Goal: Task Accomplishment & Management: Use online tool/utility

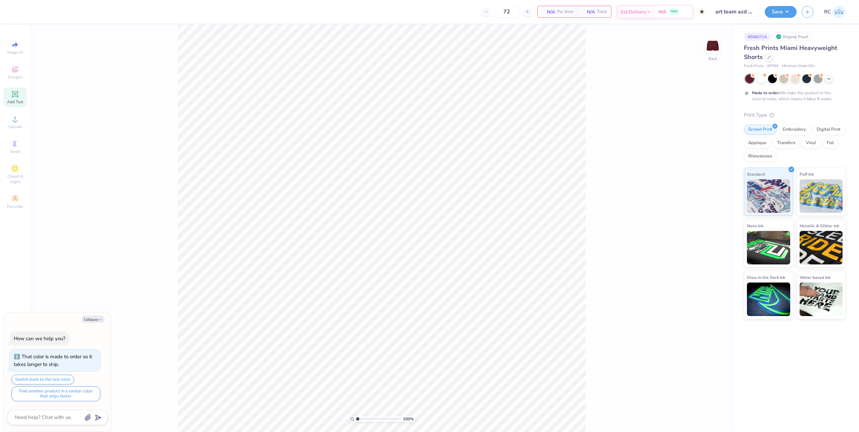
click at [22, 95] on div "Add Text" at bounding box center [14, 98] width 23 height 20
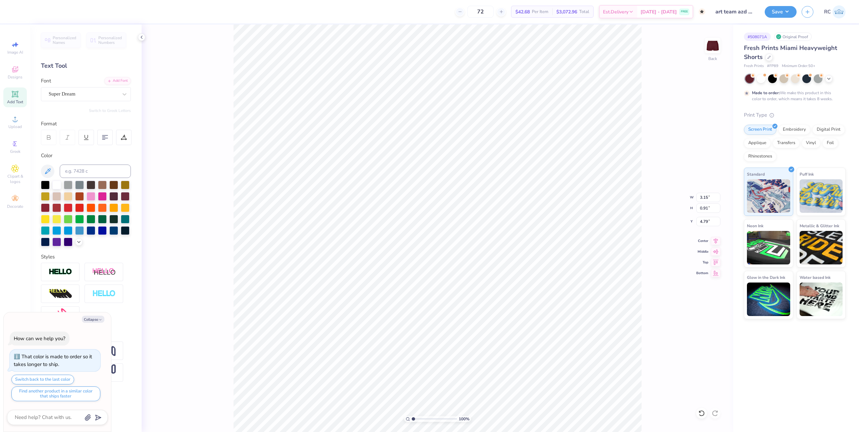
click at [221, 225] on div "100 % Back W 3.15 3.15 " H 0.91 0.91 " Y 4.79 4.79 " Center Middle Top Bottom" at bounding box center [437, 228] width 591 height 408
click at [18, 127] on span "Upload" at bounding box center [14, 126] width 13 height 5
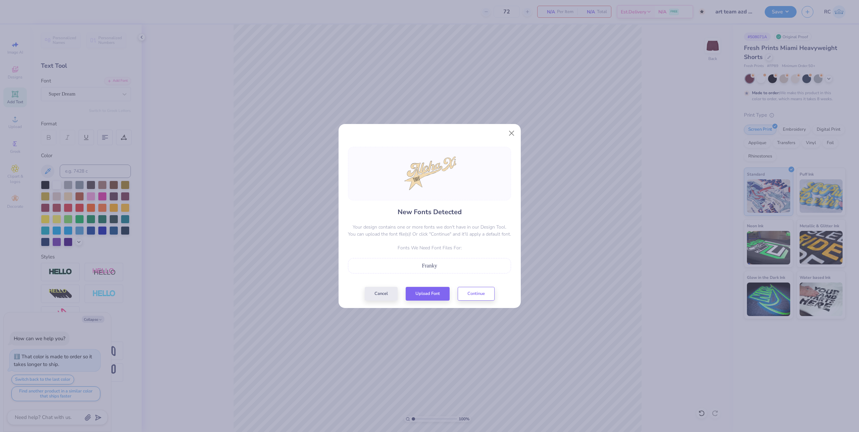
click at [431, 285] on div "New Fonts Detected Your design contains one or more fonts we don't have in our …" at bounding box center [429, 224] width 167 height 154
click at [432, 289] on button "Upload Font" at bounding box center [428, 292] width 44 height 14
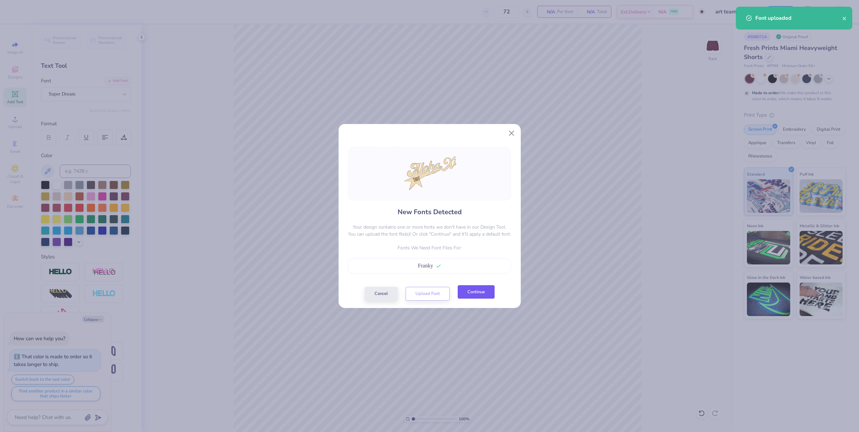
click at [475, 295] on button "Continue" at bounding box center [476, 292] width 37 height 14
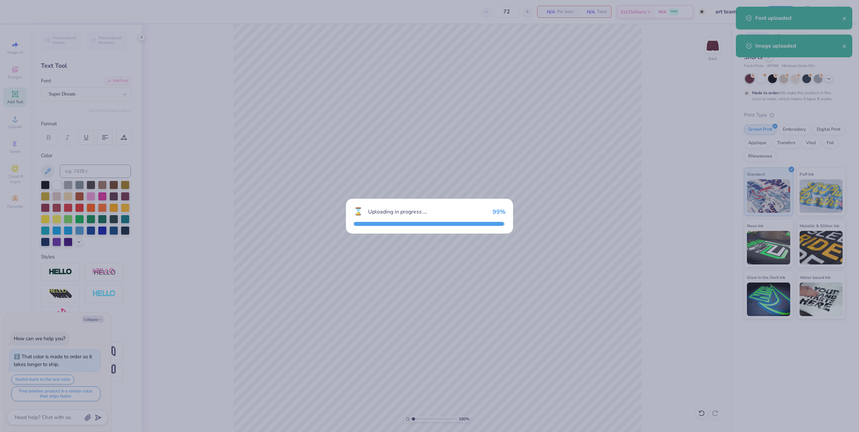
type textarea "x"
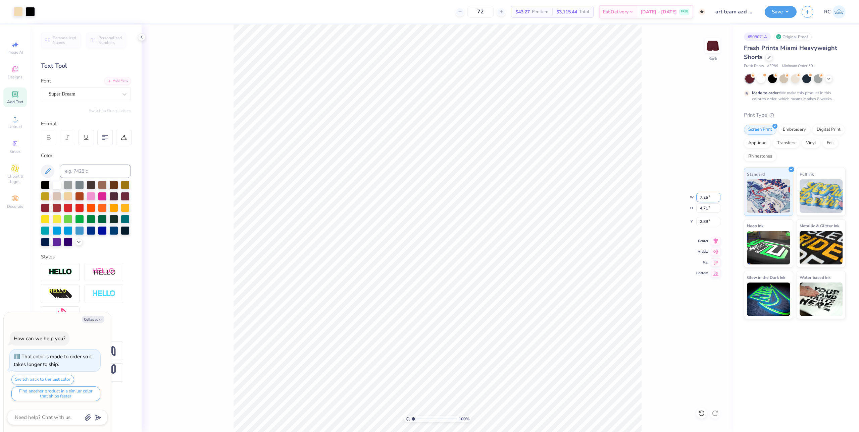
click at [718, 200] on input "7.26" at bounding box center [708, 197] width 24 height 9
click at [713, 198] on input "7.26" at bounding box center [708, 197] width 24 height 9
type input "6"
type textarea "x"
type input "6.00"
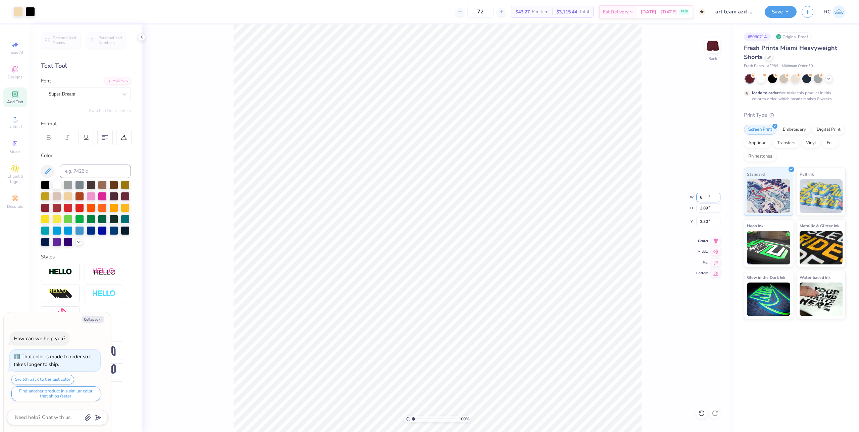
type input "3.89"
type input "3.30"
click at [707, 227] on div "100 % Back W 6.00 6.00 " H 3.89 3.89 " Y 3.30 3.30 " Center Middle Top Bottom" at bounding box center [437, 228] width 591 height 408
click at [707, 222] on div "100 % Back W 6.00 H 3.89 Y 3.30 Center Middle Top Bottom" at bounding box center [437, 228] width 591 height 408
type textarea "x"
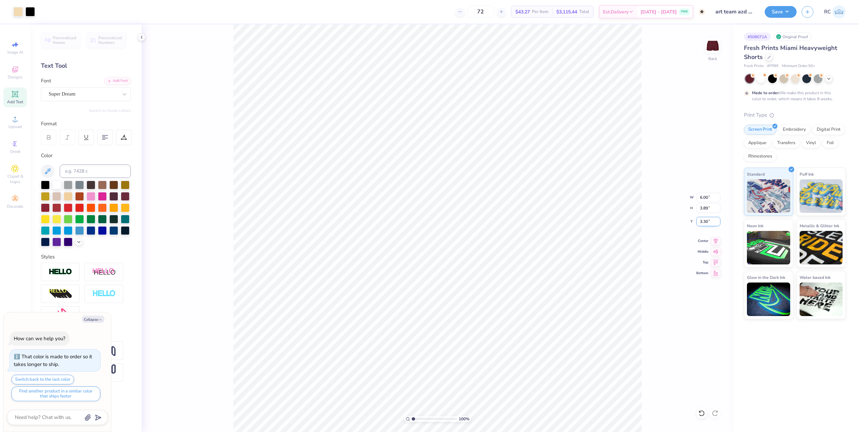
click at [713, 223] on input "3.30" at bounding box center [708, 221] width 24 height 9
type input "1"
type textarea "x"
type input "1.00"
click at [648, 260] on div "100 % Back W 6.00 6.00 " H 3.89 3.89 " Y 1.00 1.00 " Center Middle Top Bottom" at bounding box center [437, 228] width 591 height 408
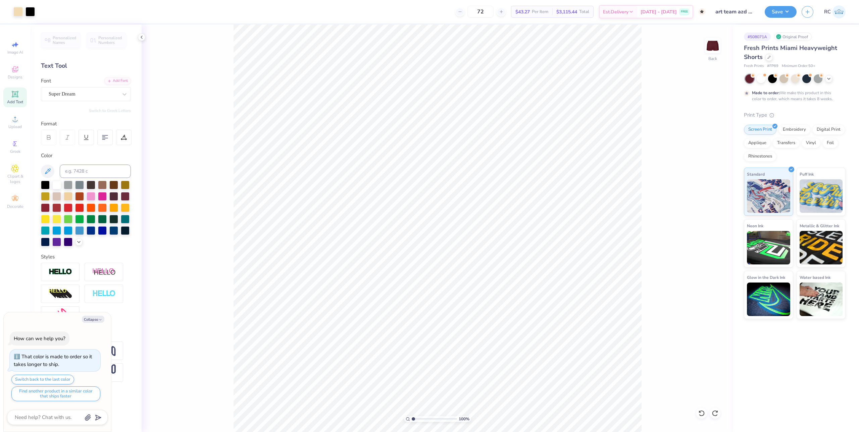
type textarea "x"
click at [711, 224] on input "3.30" at bounding box center [708, 221] width 24 height 9
type input "2"
type textarea "x"
click at [709, 221] on input "2.00" at bounding box center [708, 221] width 24 height 9
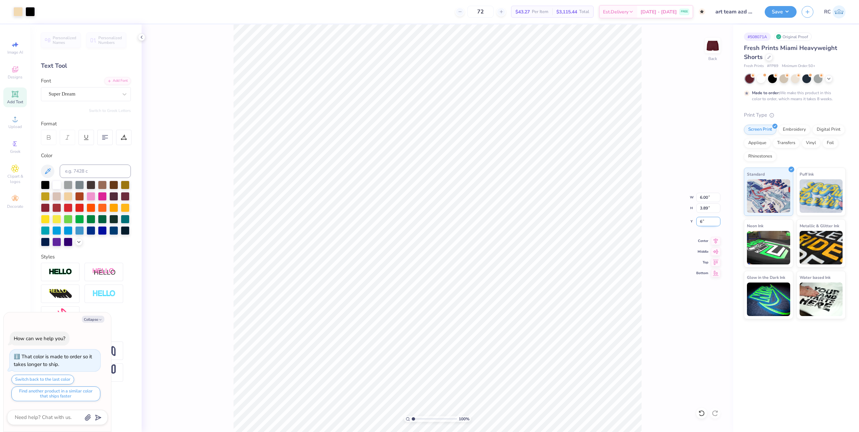
type input "6"
type textarea "x"
click at [710, 222] on input "6.00" at bounding box center [708, 221] width 24 height 9
type input "7"
type textarea "x"
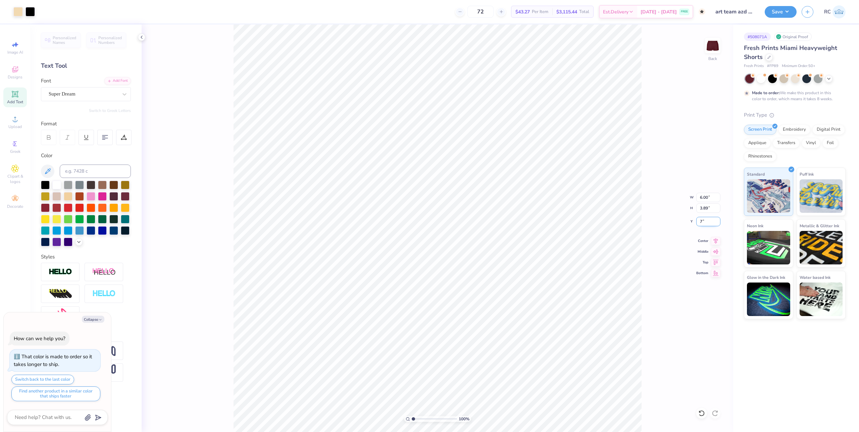
type input "6.11"
type textarea "x"
drag, startPoint x: 200, startPoint y: 367, endPoint x: 208, endPoint y: 362, distance: 9.6
click at [201, 366] on div "135 % Back W 6.00 6.00 " H 3.89 3.89 " Y 6.11 6.11 " Center Middle Top Bottom" at bounding box center [437, 228] width 591 height 408
type input "1.35006143669128"
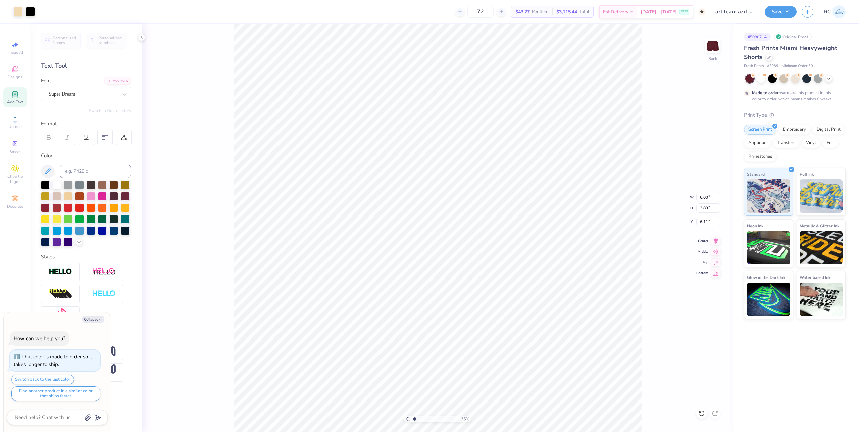
type textarea "x"
type input "1.35006143669128"
type textarea "x"
type input "1.35006143669128"
type textarea "x"
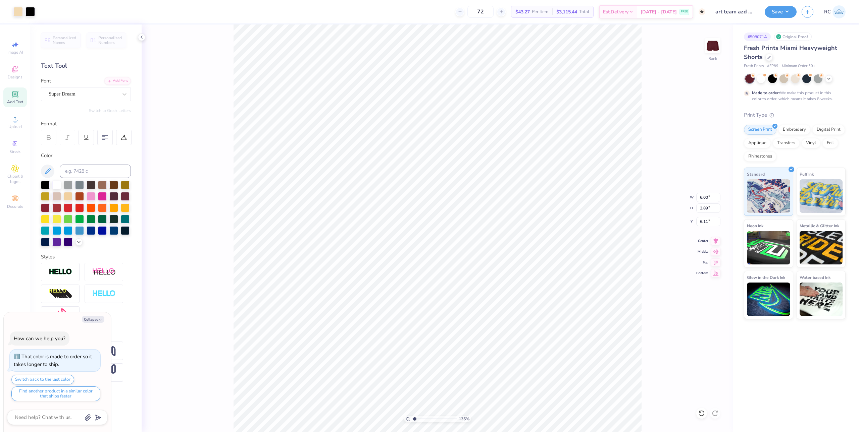
type input "1.35006143669128"
type textarea "x"
type input "1.35006143669128"
type textarea "x"
type input "1.35006143669128"
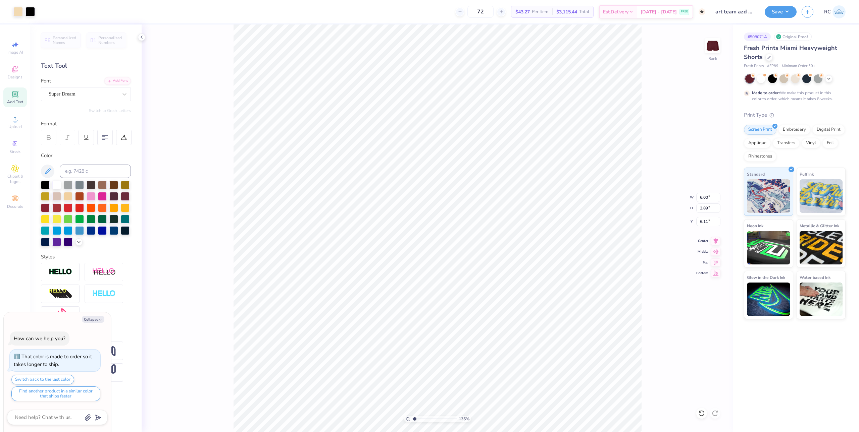
type textarea "x"
type input "1.35006143669128"
type textarea "x"
type input "6.36"
type input "2.98"
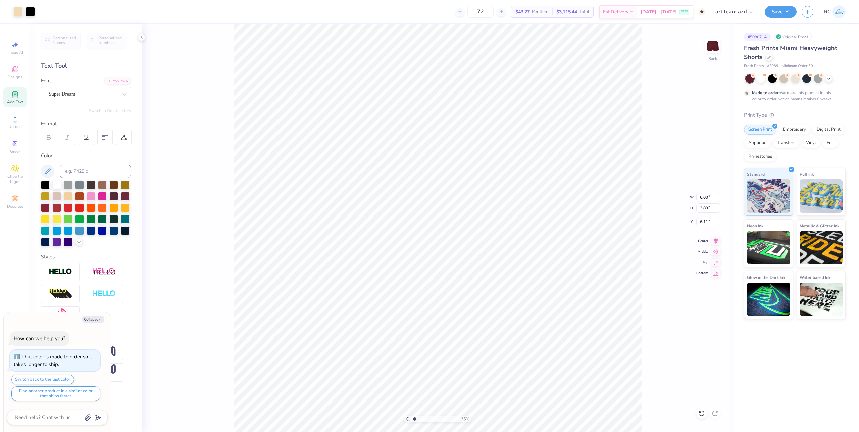
type input "6.54"
type input "1.35006143669128"
type textarea "x"
type input "1.35006143669128"
type textarea "x"
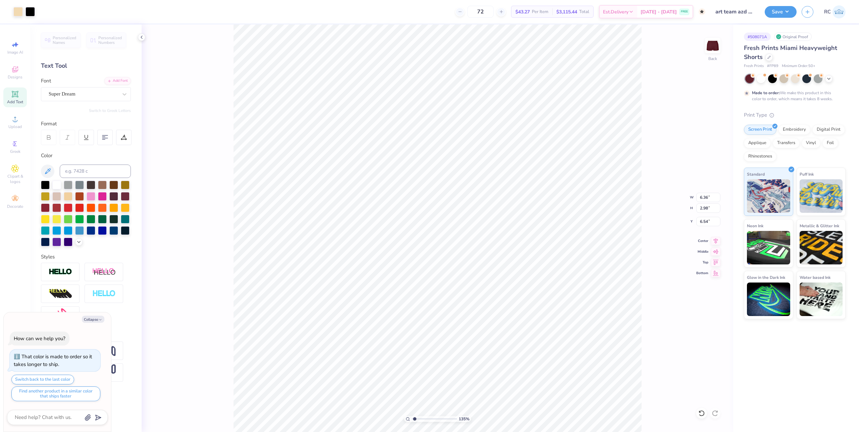
type input "6.91"
type input "1.35006143669128"
type textarea "x"
type input "1.35006143669128"
type textarea "x"
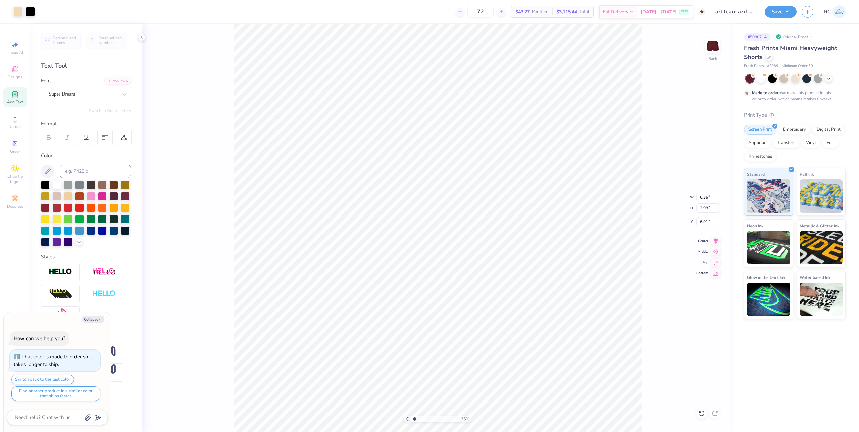
type input "6.46"
type input "2.95"
type input "6.80"
type input "1.35006143669128"
type textarea "x"
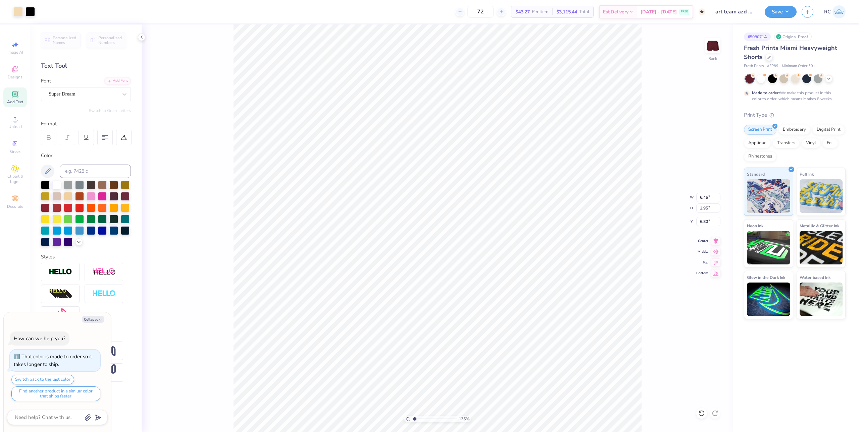
type input "1.35006143669128"
type textarea "x"
type input "6.96"
type input "1.35006143669128"
type textarea "x"
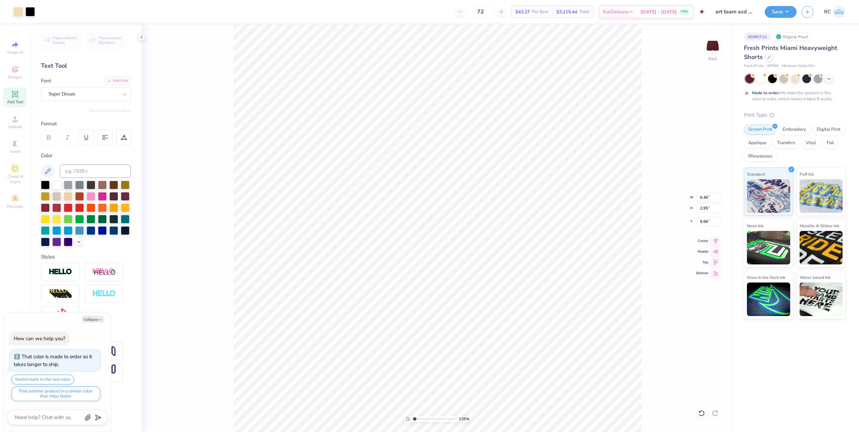
click at [229, 316] on div "135 % Back W 6.46 6.46 " H 2.95 2.95 " Y 6.96 6.96 " Center Middle Top Bottom" at bounding box center [437, 228] width 591 height 408
type input "1.35006143669128"
type textarea "x"
type input "1.35006143669128"
type textarea "x"
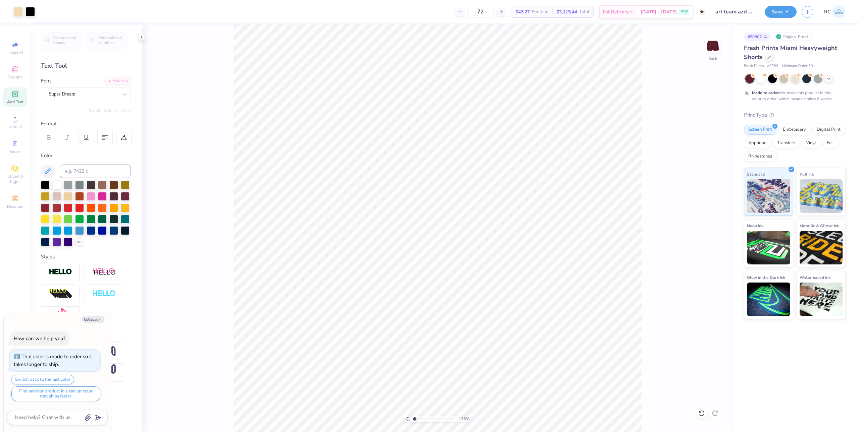
click at [223, 317] on div "135 % Back" at bounding box center [437, 228] width 591 height 408
type input "1.35006143669128"
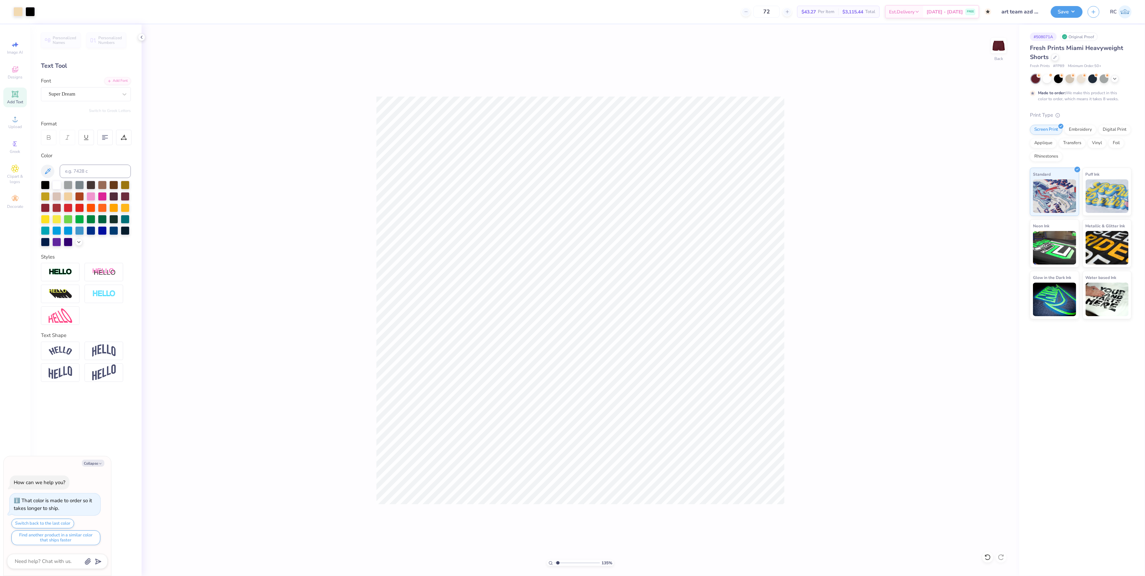
type textarea "x"
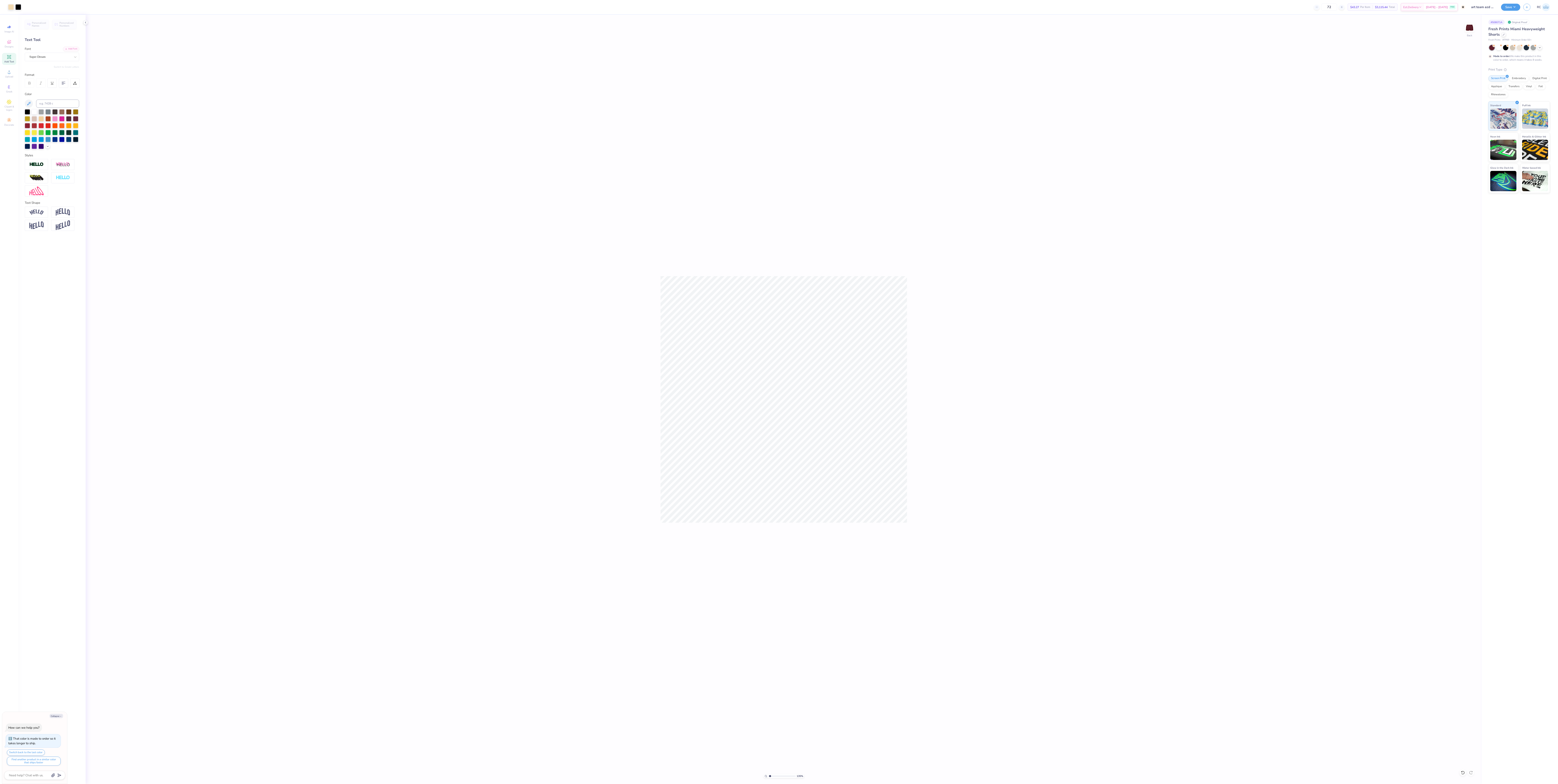
type input "1.35006143669128"
type textarea "x"
type input "1"
type textarea "x"
type input "1.82266585023282"
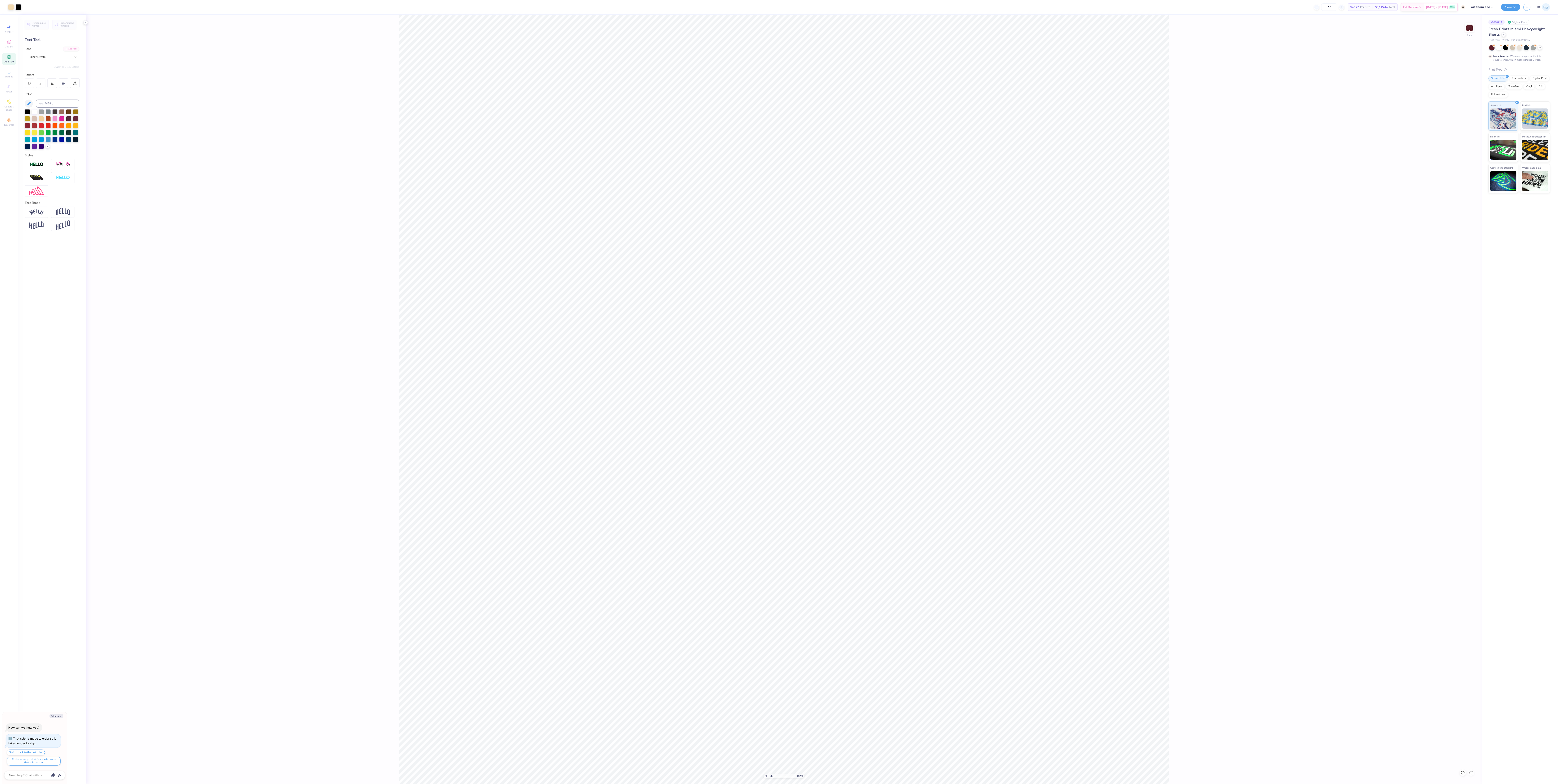
type textarea "x"
type input "1"
type textarea "x"
type input "1.35006142461475"
type textarea "x"
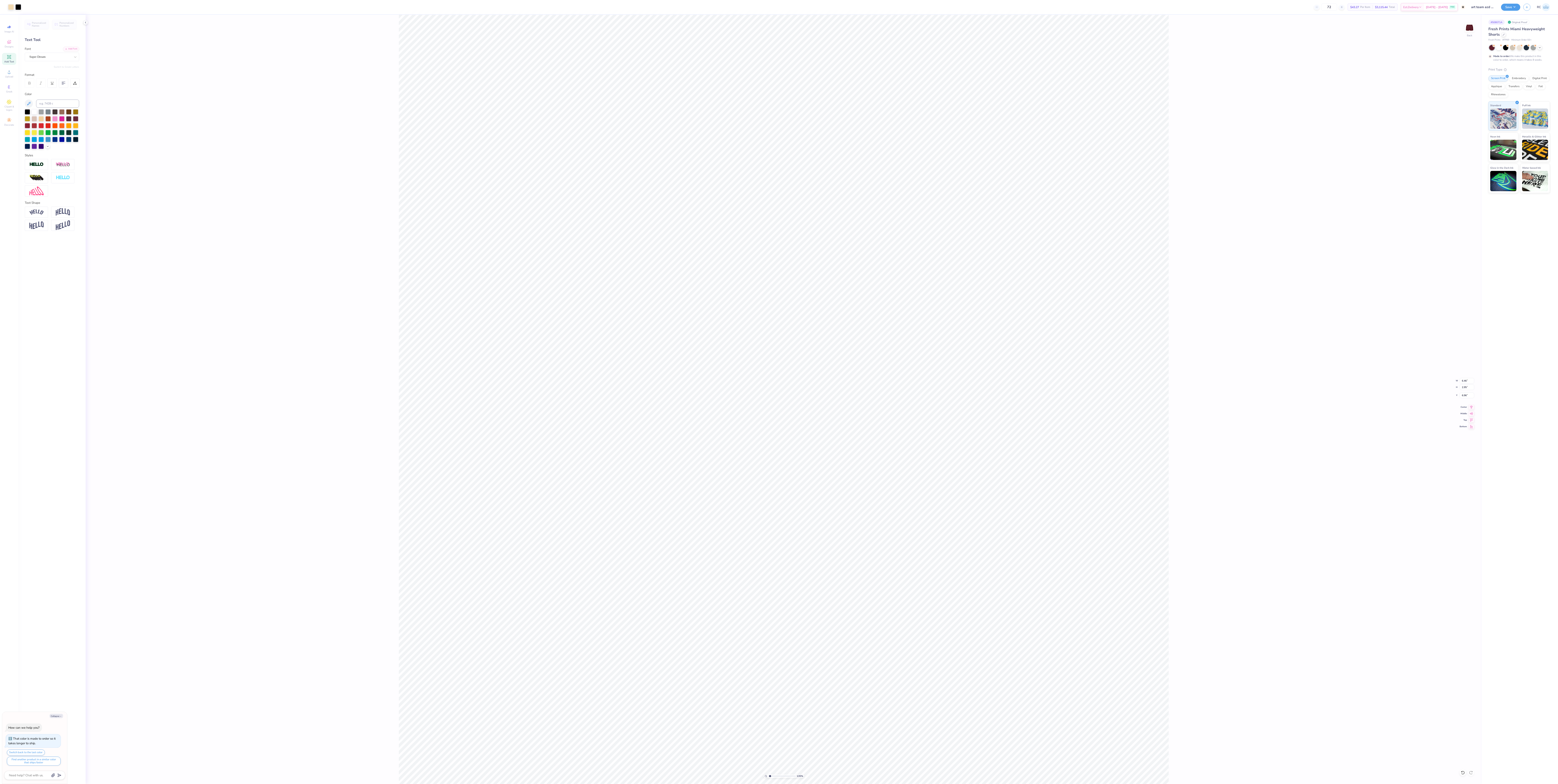
type input "1.35006142461475"
type textarea "x"
type input "1.35006142461475"
type textarea "x"
click at [360, 261] on div "135 % Back W 6.46 6.46 " H 2.95 2.95 " Y 6.96 6.96 " Center Middle Top Bottom" at bounding box center [784, 399] width 1397 height 769
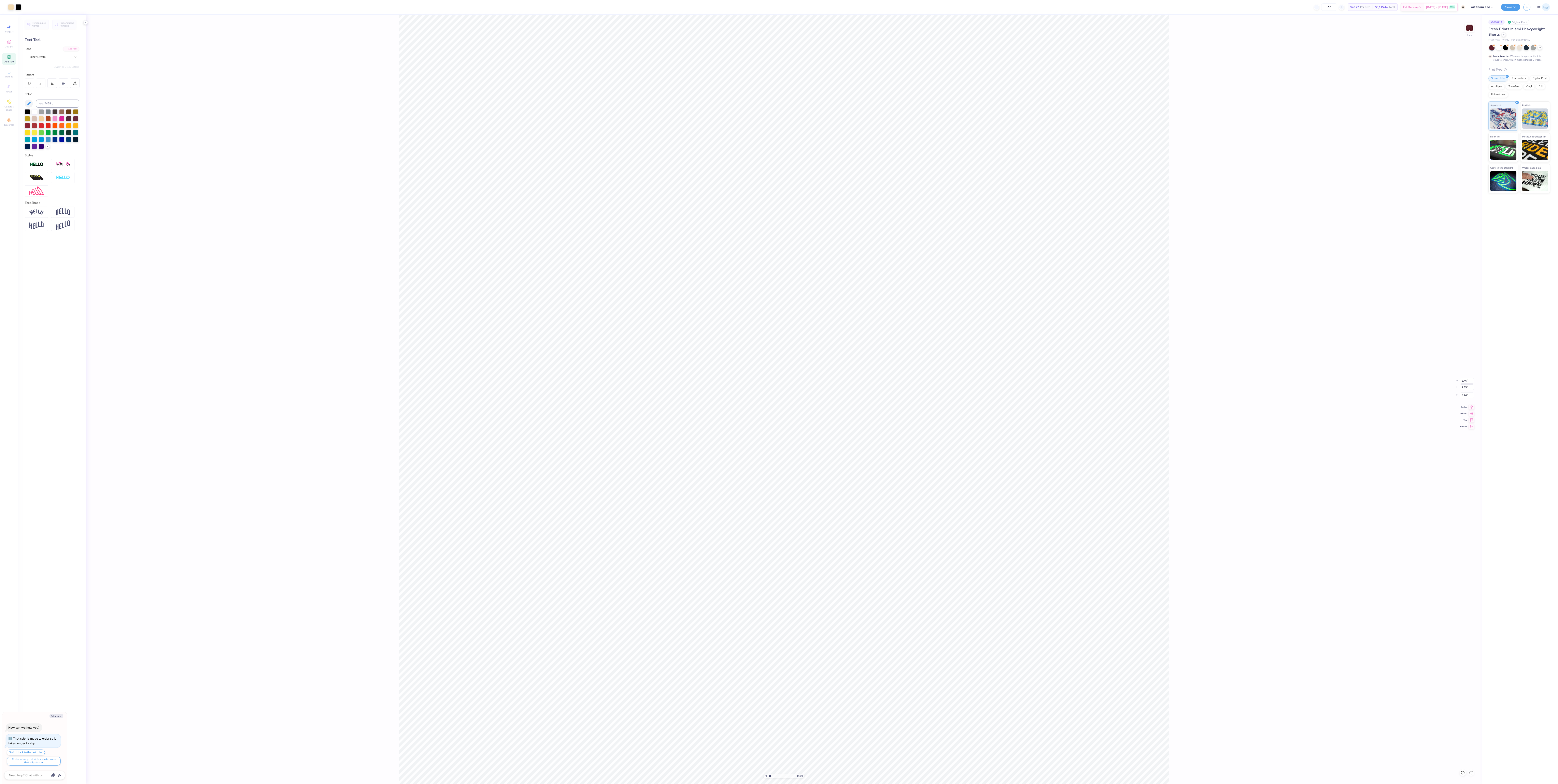
type input "1.35006142461475"
type textarea "x"
type input "1.35006142461475"
type textarea "x"
type input "1.35006142461475"
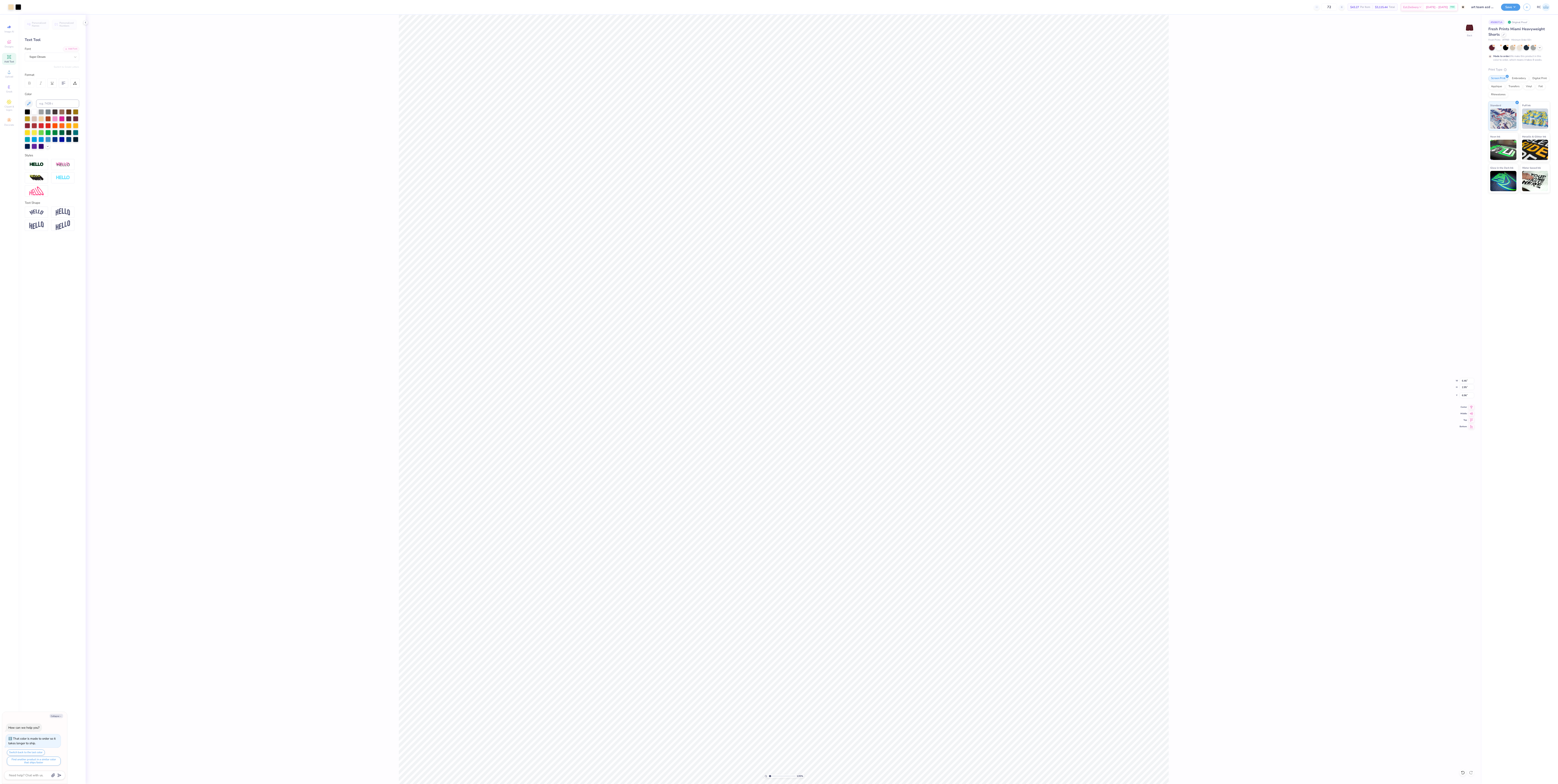
type textarea "x"
type input "1.35006142461475"
type textarea "x"
type input "1.35006142461475"
type textarea "x"
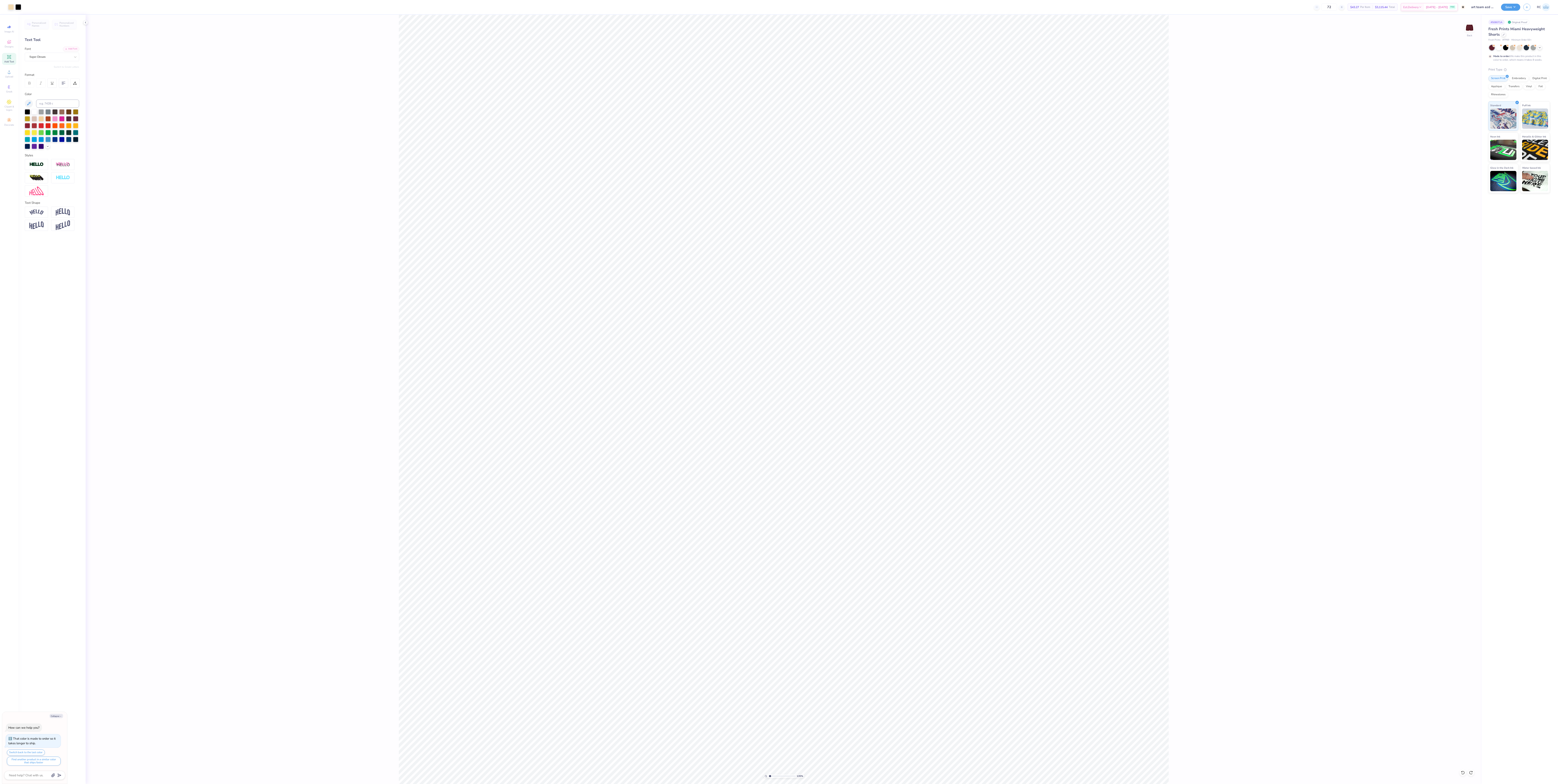
type input "1.35006142461475"
type textarea "x"
type input "1.35006142461475"
type textarea "x"
click at [302, 261] on div "135 % Back" at bounding box center [784, 399] width 1397 height 769
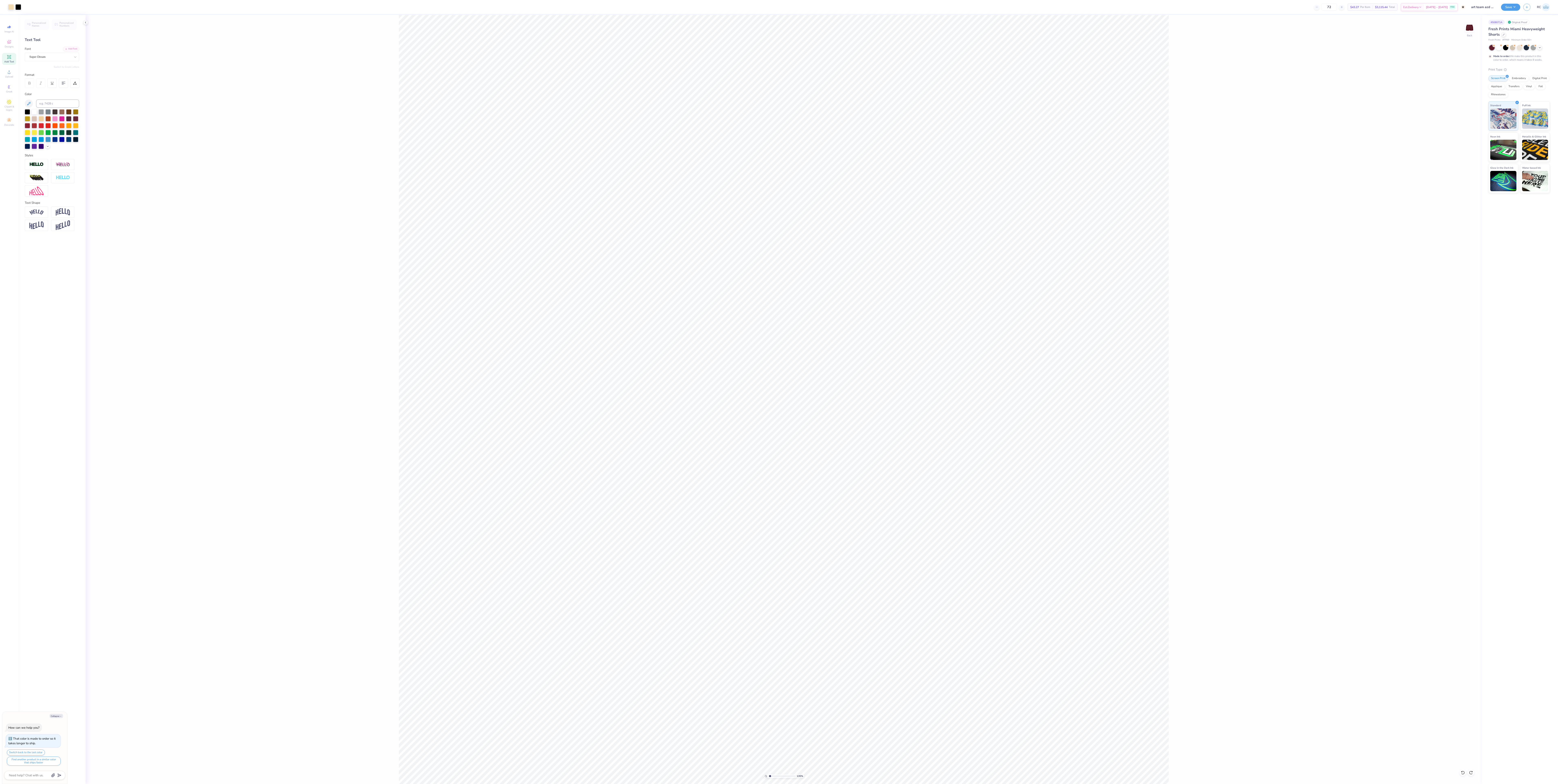
type input "1.35006142461475"
type textarea "x"
type input "1.35006142461475"
type textarea "x"
type input "1.35006142461475"
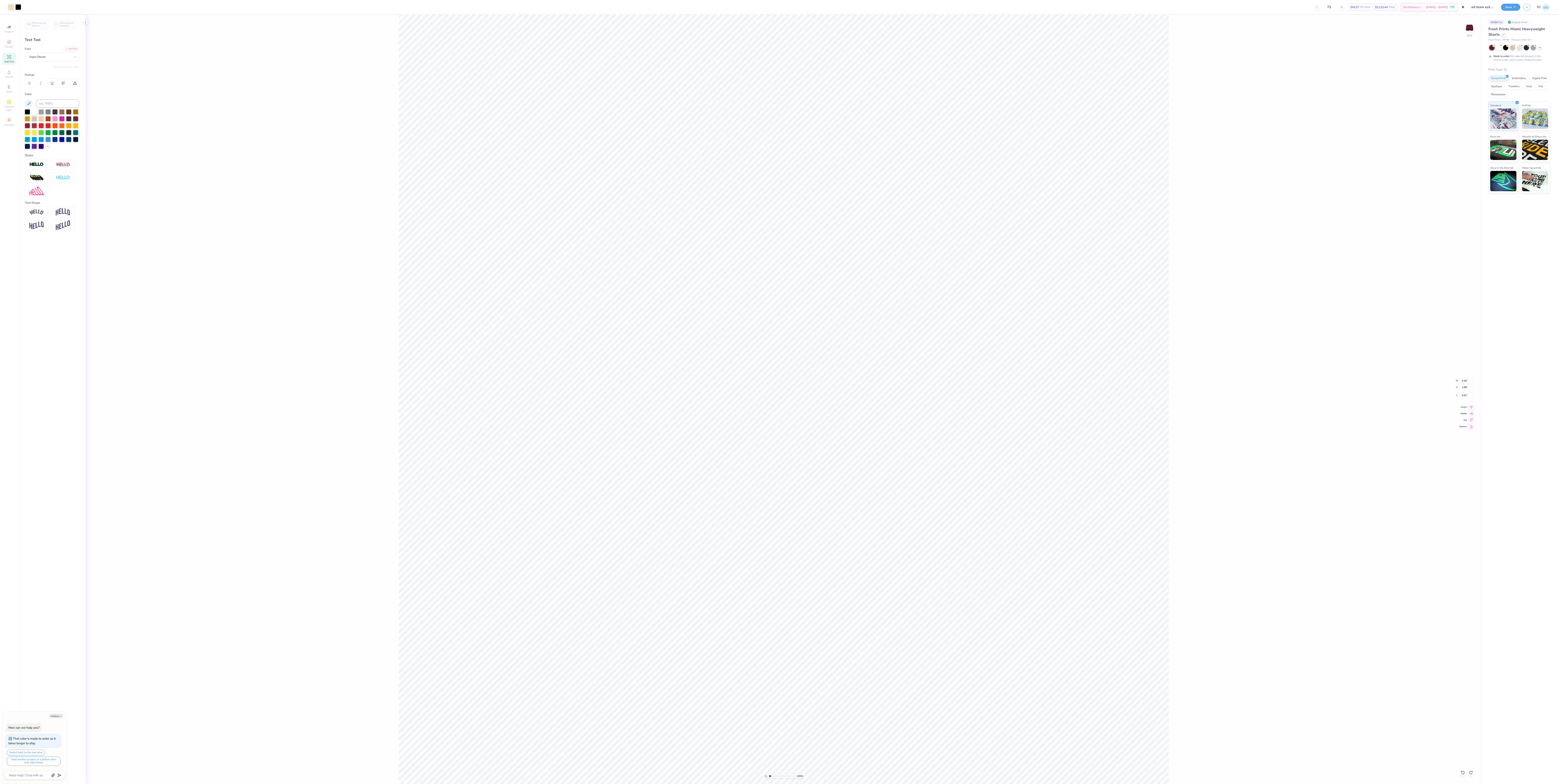
type textarea "x"
type input "1.35006142461475"
type textarea "x"
type input "1"
click at [519, 261] on div "100 % Back W 6.36 6.36 " H 2.98 2.98 " Y 6.91 6.91 " Center [GEOGRAPHIC_DATA]" at bounding box center [784, 399] width 1397 height 769
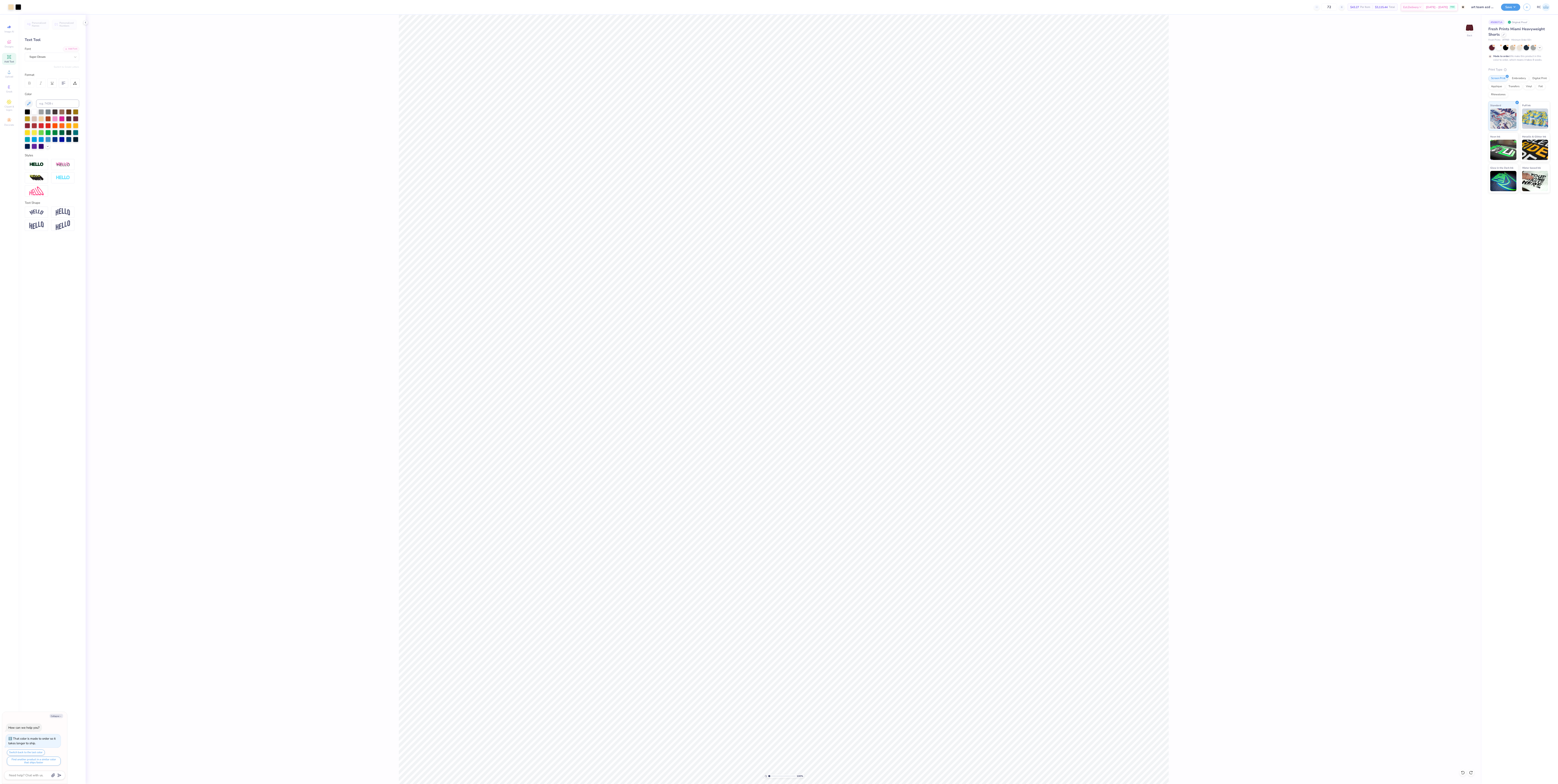
type textarea "x"
type input "1.22152498603933"
type textarea "x"
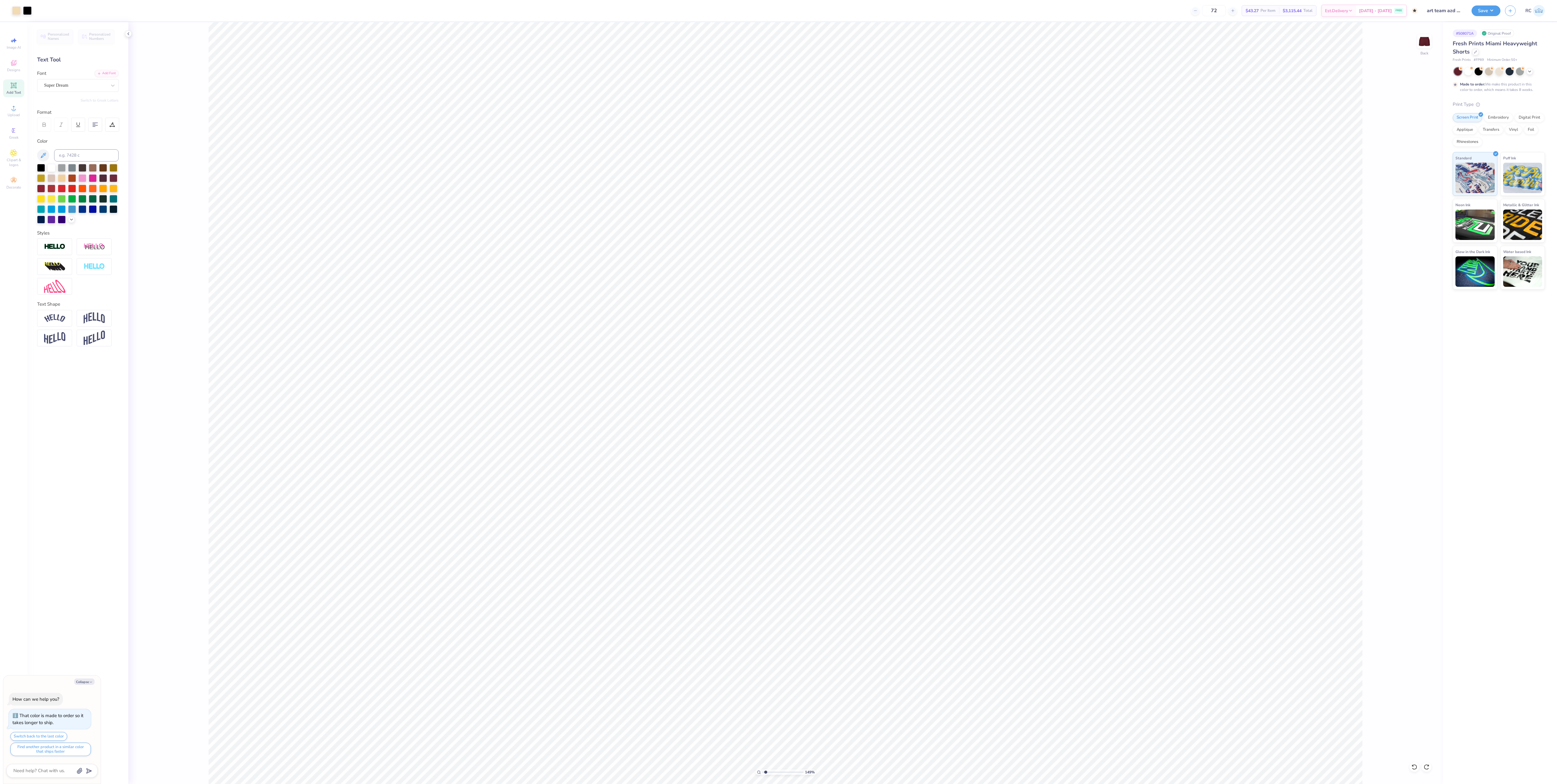
type input "1.49212329151837"
type textarea "x"
type input "3.00581984579648"
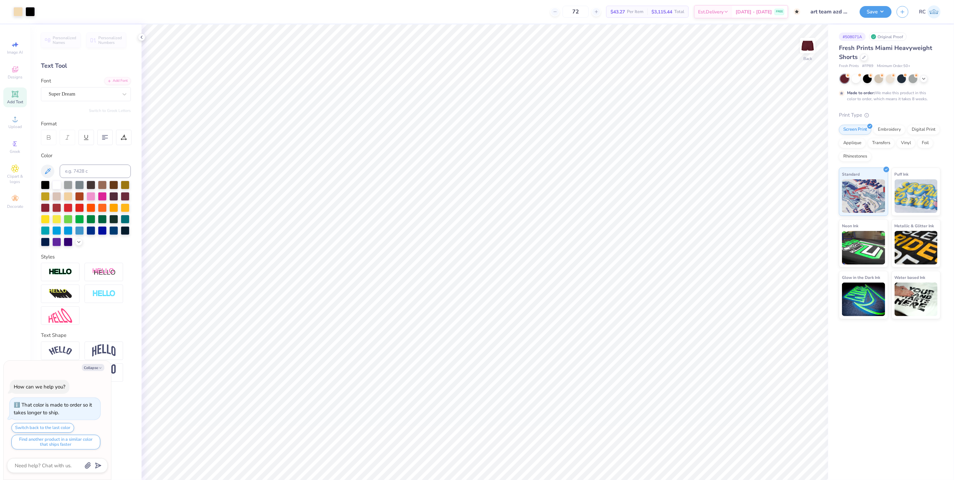
type textarea "x"
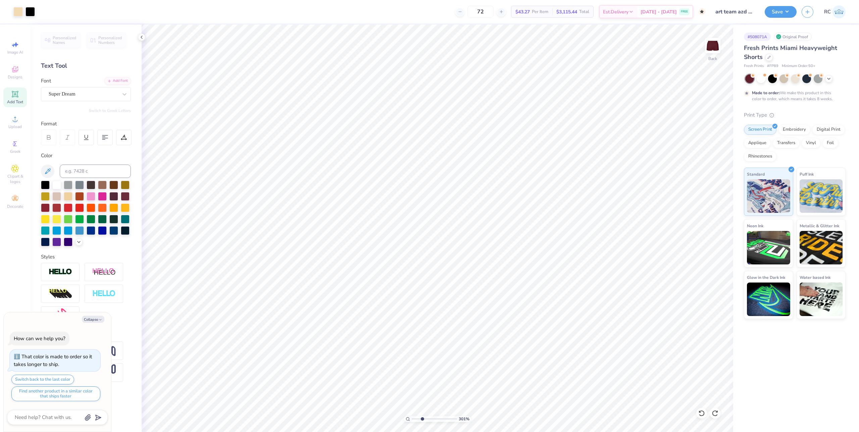
type input "3.00581984579648"
type textarea "x"
type input "1"
type textarea "x"
click at [707, 201] on input "6.36" at bounding box center [708, 197] width 24 height 9
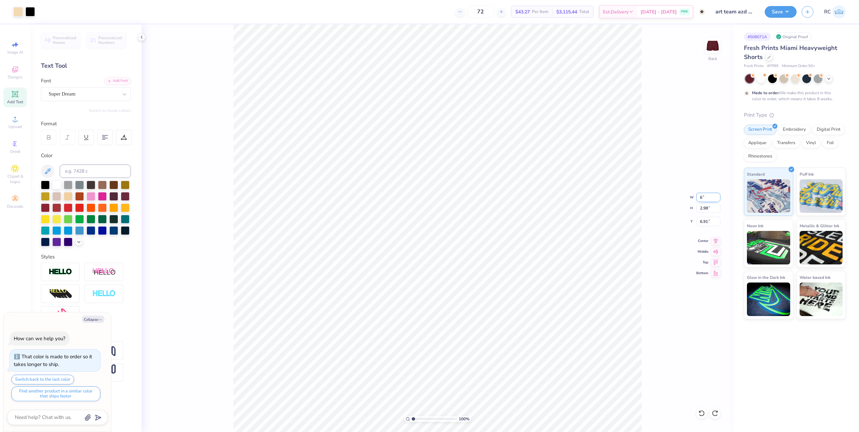
type input "6"
type textarea "x"
type input "6.00"
type input "2.81"
type input "7.00"
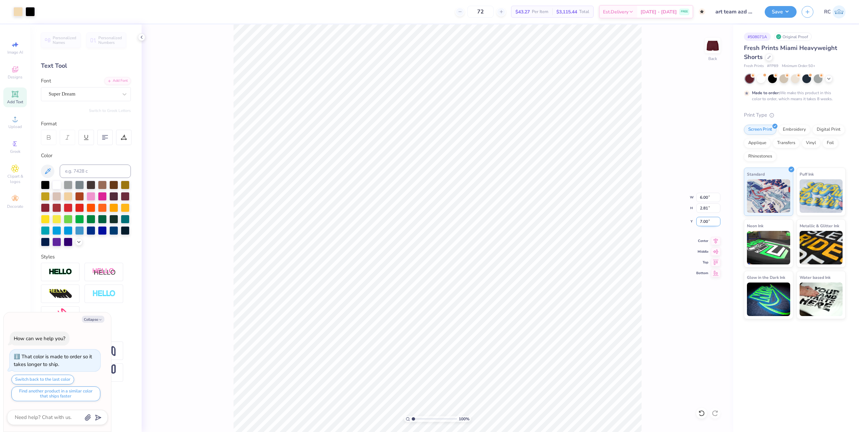
click at [706, 221] on input "7.00" at bounding box center [708, 221] width 24 height 9
type textarea "x"
type input "1.35006143669128"
type textarea "x"
click at [713, 224] on input "7.00" at bounding box center [708, 221] width 24 height 9
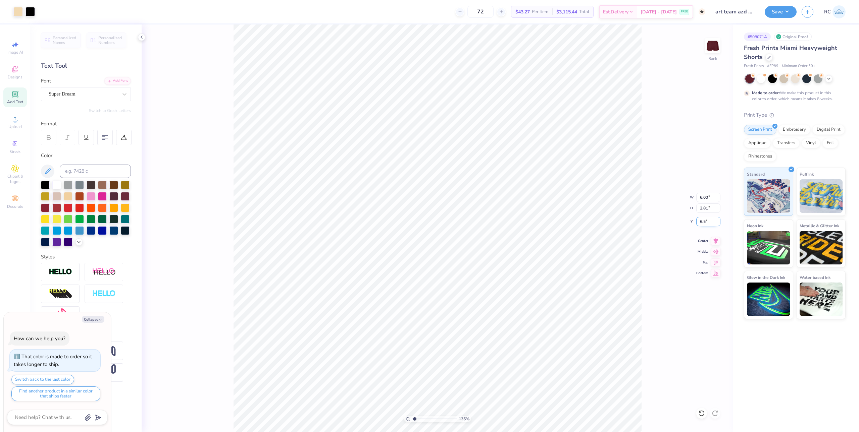
type input "6.5"
type input "1.35006143669128"
type textarea "x"
click at [711, 222] on input "6.50" at bounding box center [708, 221] width 24 height 9
type input "7"
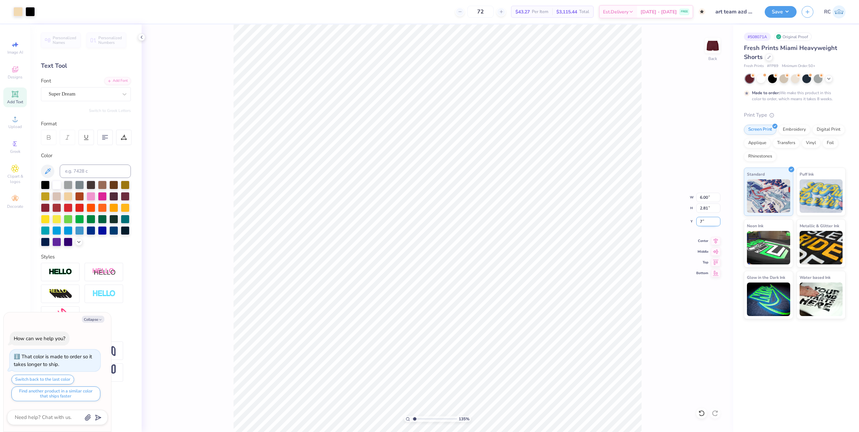
type input "1.35006143669128"
type textarea "x"
type input "7.00"
click at [219, 339] on div "135 % Back W 6.00 6.00 " H 2.81 2.81 " Y 7.00 7.00 " Center Middle Top Bottom" at bounding box center [437, 228] width 591 height 408
type input "1.35006143669128"
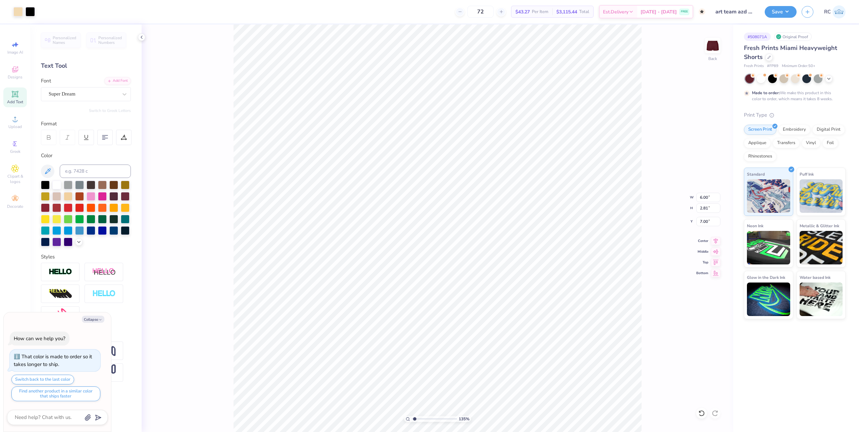
type textarea "x"
type input "1.35006143669128"
type textarea "x"
type input "1.35006143669128"
type textarea "x"
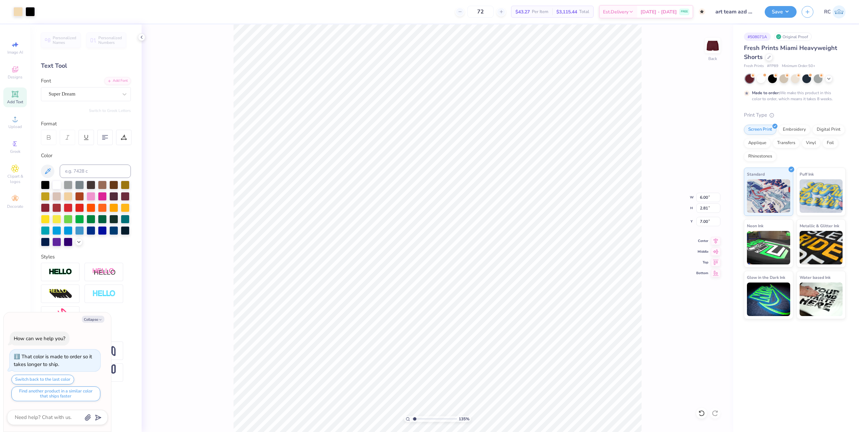
type input "1.35006143669128"
type textarea "x"
type input "1.35006143669128"
type textarea "x"
type input "1.35006143669128"
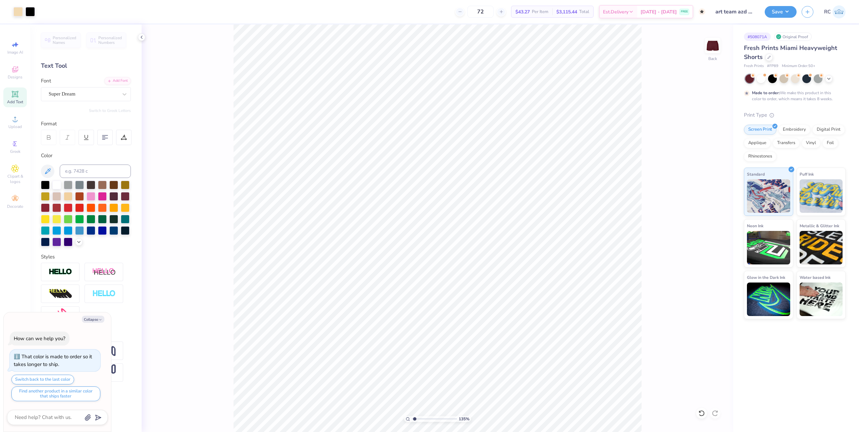
type textarea "x"
type input "1.35006143669128"
type textarea "x"
type input "1.35006143669128"
type textarea "x"
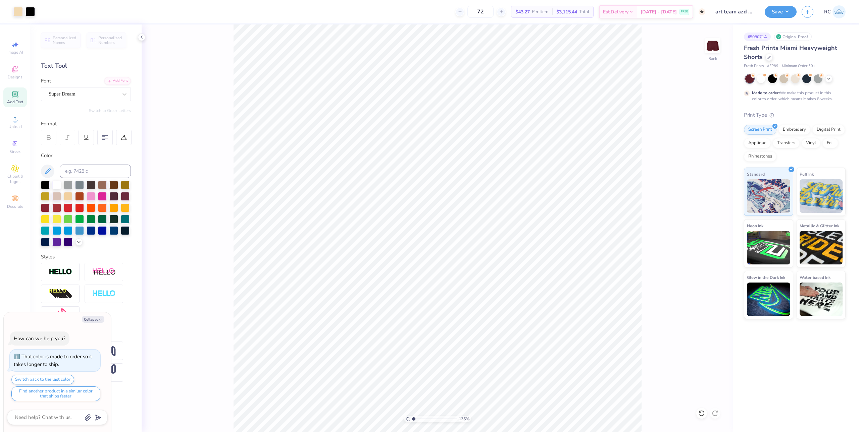
type input "1"
type textarea "x"
drag, startPoint x: 207, startPoint y: 283, endPoint x: 208, endPoint y: 275, distance: 8.8
click at [207, 282] on div "111 % Back" at bounding box center [437, 228] width 591 height 408
click at [203, 298] on div "111 % Back" at bounding box center [437, 228] width 591 height 408
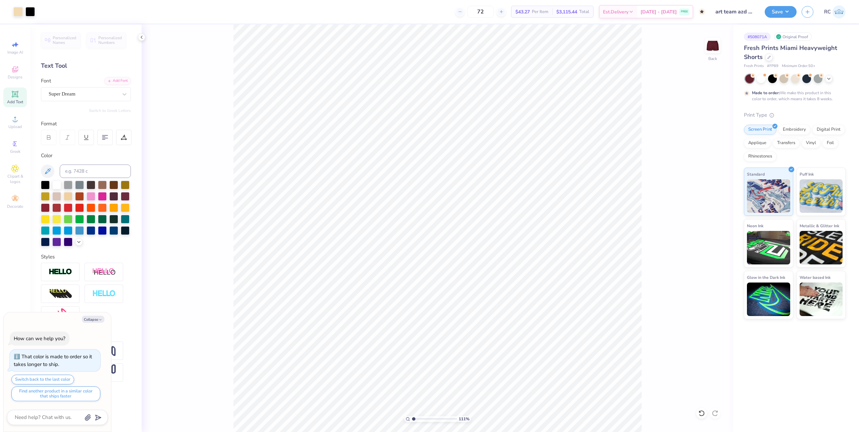
type input "1.10522621487156"
type textarea "x"
type input "1.10522621487156"
type textarea "x"
type input "1.10522621487156"
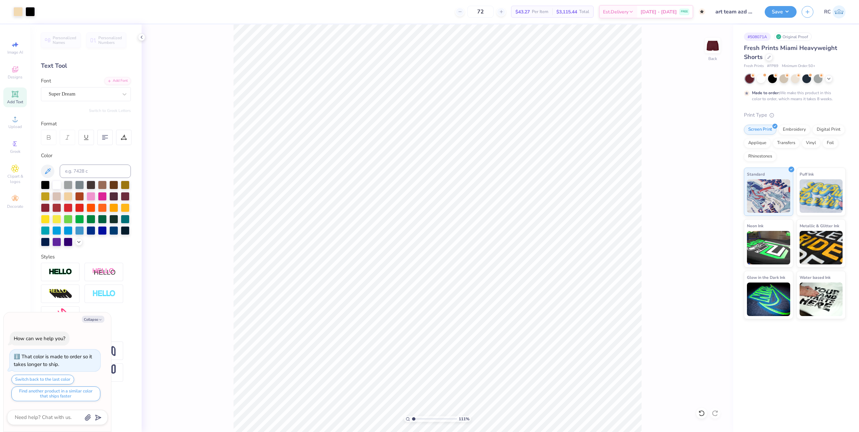
type textarea "x"
type input "1.10522621487156"
type textarea "x"
type input "1.10522621487156"
type textarea "x"
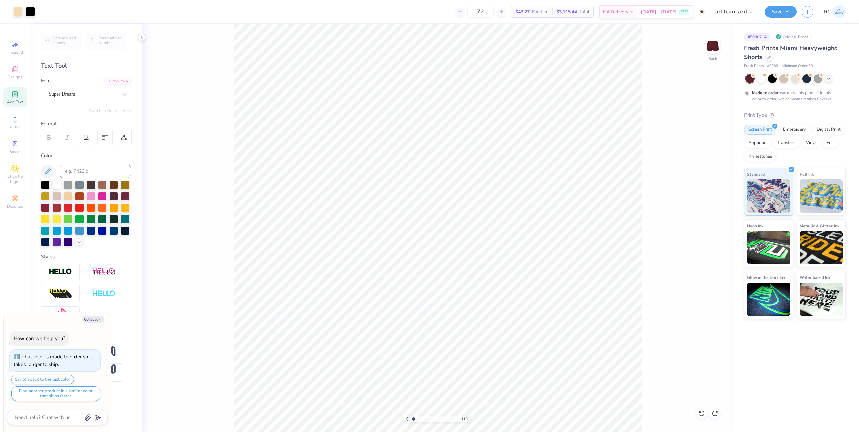
type input "1.10522621487156"
type textarea "x"
type input "1.10522621487156"
type textarea "x"
type input "1.10522621487156"
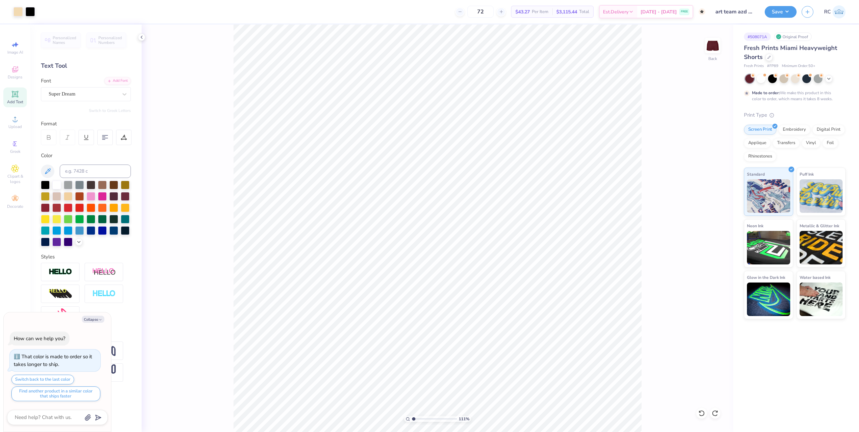
type textarea "x"
type input "1.10522621487156"
type textarea "x"
type input "1.10522621487156"
type textarea "x"
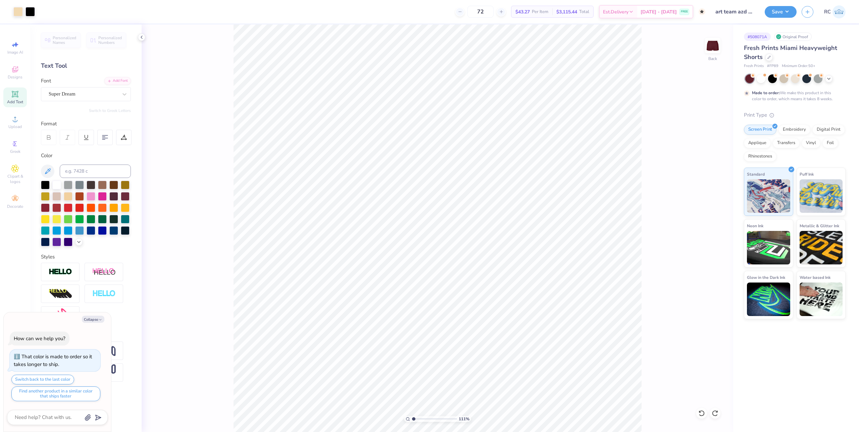
type input "1.10522621487156"
type textarea "x"
type input "1.10522621487156"
type textarea "x"
type input "1.10522621487156"
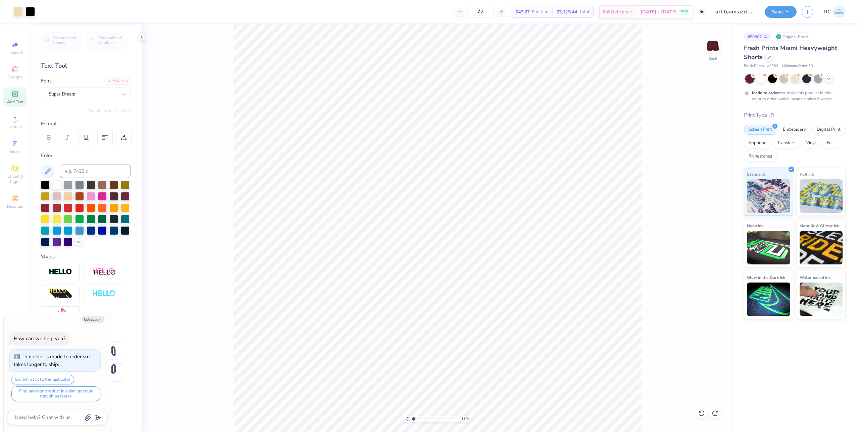
type textarea "x"
type input "1.10522621487156"
type textarea "x"
click at [708, 222] on input "2.00" at bounding box center [708, 221] width 24 height 9
type input "7"
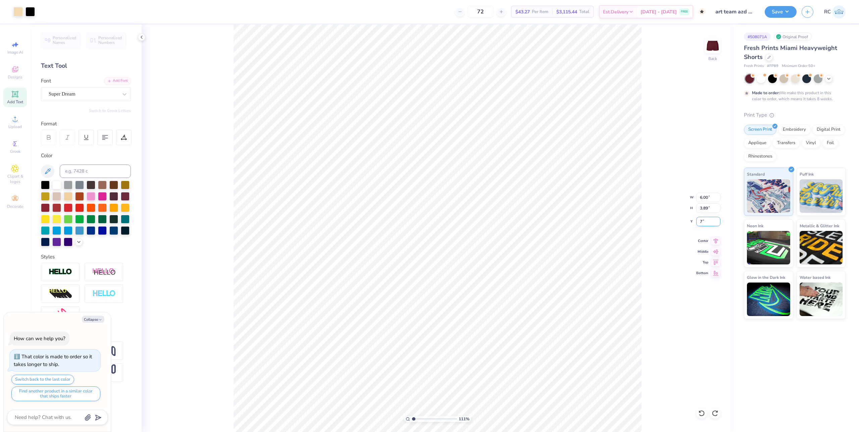
type input "1.10522621487156"
type textarea "x"
type input "6.11"
click at [711, 199] on input "6.00" at bounding box center [708, 197] width 24 height 9
click at [662, 320] on div "111 % Back W 6.00 6.00 " H 3.89 3.89 " Y 6.11 6.11 " Center Middle Top Bottom" at bounding box center [437, 228] width 591 height 408
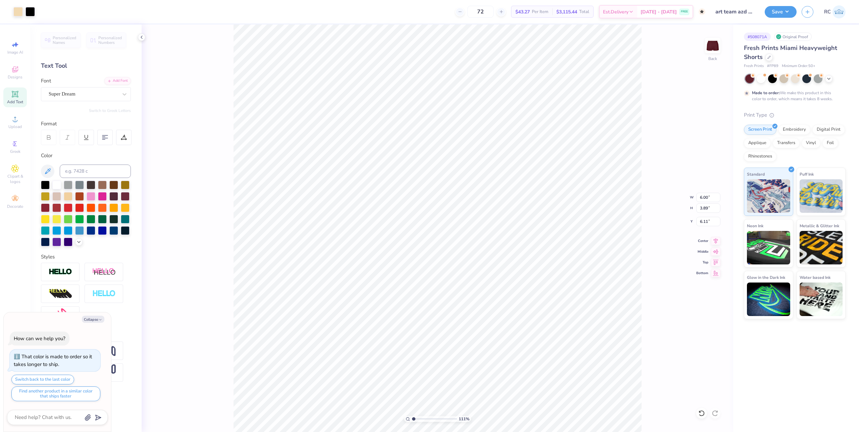
type input "1.10522621487156"
type textarea "x"
type input "1.10522621487156"
type textarea "x"
type input "1.10522621487156"
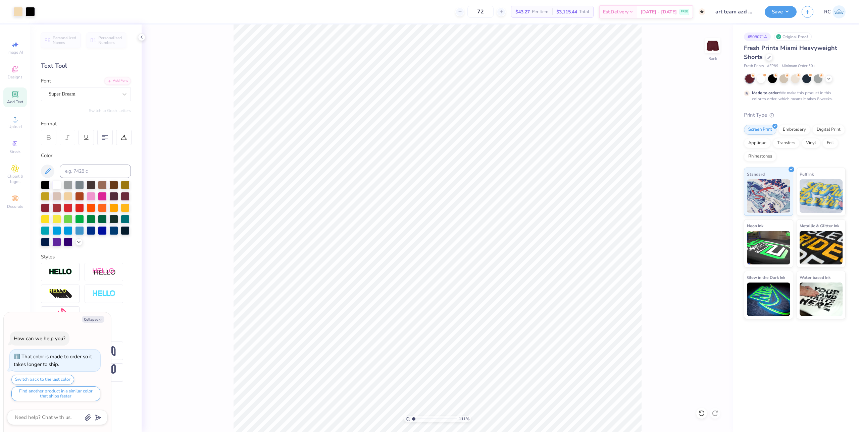
type textarea "x"
type input "1.10522621487156"
type textarea "x"
type input "1.10522621487156"
type textarea "x"
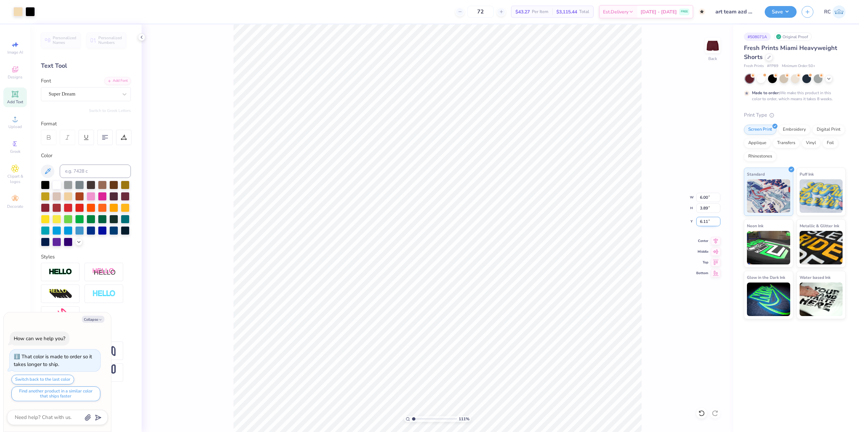
click at [705, 223] on input "6.11" at bounding box center [708, 221] width 24 height 9
type input "6"
type input "1.10522621487156"
type textarea "x"
type input "6.00"
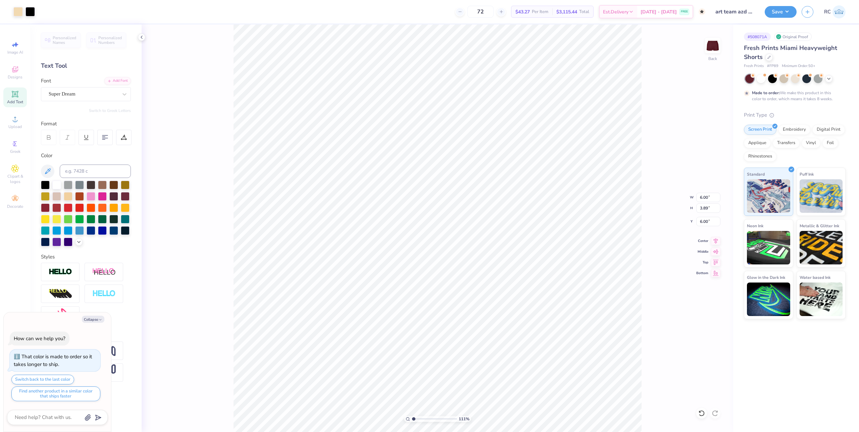
type input "1.10522621487156"
type textarea "x"
type input "1.10522621487156"
type textarea "x"
click at [229, 342] on div "111 % Back W 6.00 6.00 " H 3.89 3.89 " Y 6.00 6.00 " Center Middle Top Bottom" at bounding box center [437, 228] width 591 height 408
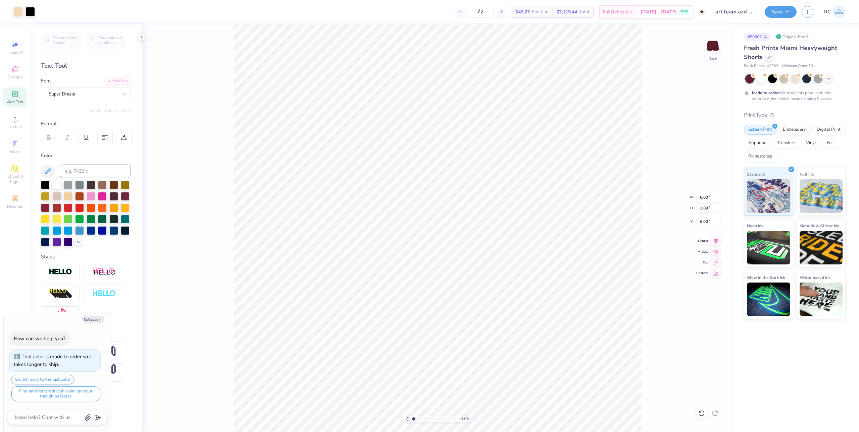
type input "1.10522621487156"
type textarea "x"
type input "1.10522621487156"
type textarea "x"
type input "1.10522621487156"
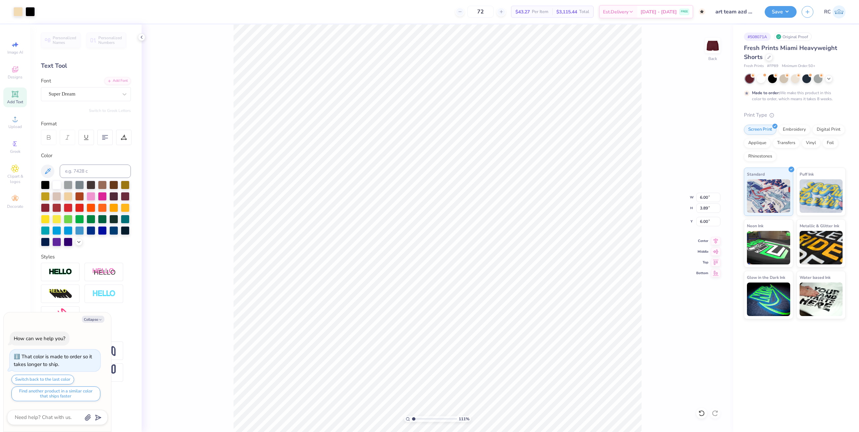
type textarea "x"
type input "1.10522621487156"
type textarea "x"
click at [18, 117] on icon at bounding box center [15, 119] width 8 height 8
click at [713, 199] on input "7.27" at bounding box center [708, 197] width 24 height 9
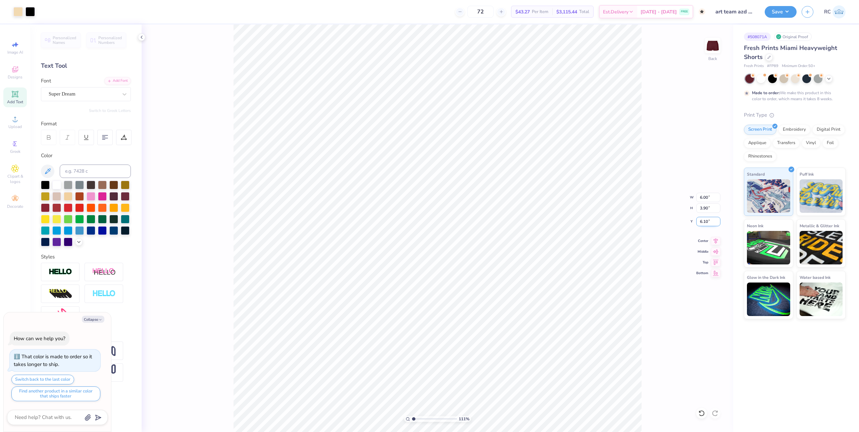
click at [710, 221] on input "6.10" at bounding box center [708, 221] width 24 height 9
click at [713, 212] on input "3.90" at bounding box center [708, 208] width 24 height 9
click at [185, 315] on div "135 % Back W 6.00 6.00 " H 3.90 3.90 " Y 6.00 6.00 " Center Middle Top Bottom" at bounding box center [437, 228] width 591 height 408
click at [229, 361] on div "135 % Back W 6.00 6.00 " H 3.90 3.90 " Y 6.00 6.00 " Center Middle Top Bottom" at bounding box center [437, 228] width 591 height 408
click at [773, 13] on button "Save" at bounding box center [780, 11] width 32 height 12
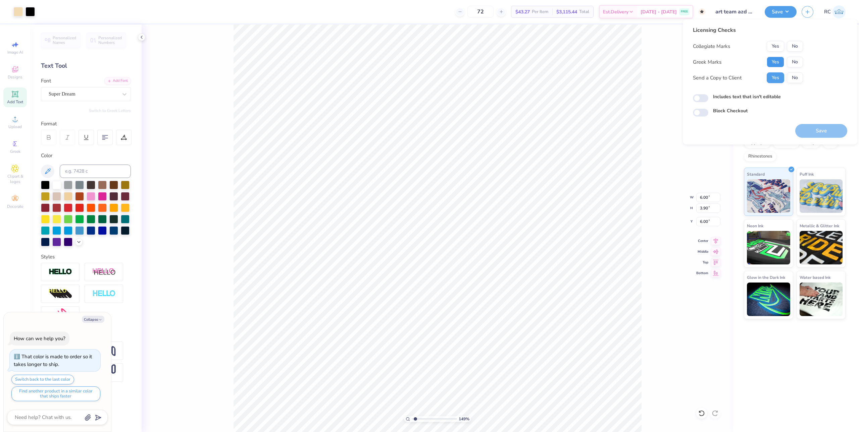
click at [773, 62] on button "Yes" at bounding box center [774, 62] width 17 height 11
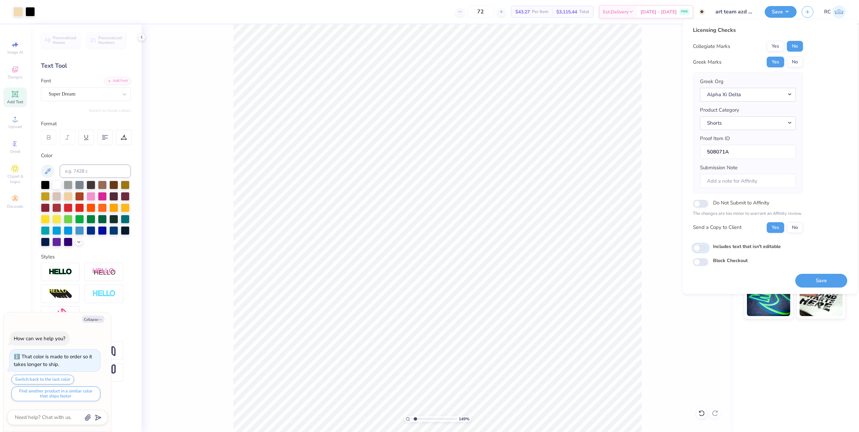
click at [701, 250] on input "Includes text that isn't editable" at bounding box center [700, 248] width 15 height 8
click at [815, 279] on button "Save" at bounding box center [821, 281] width 52 height 14
click at [789, 6] on button "Save" at bounding box center [780, 11] width 32 height 12
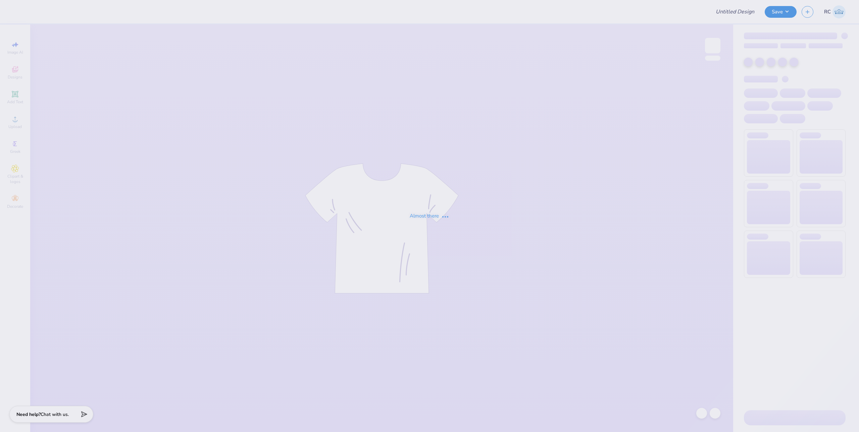
type input "AXO vintage nm"
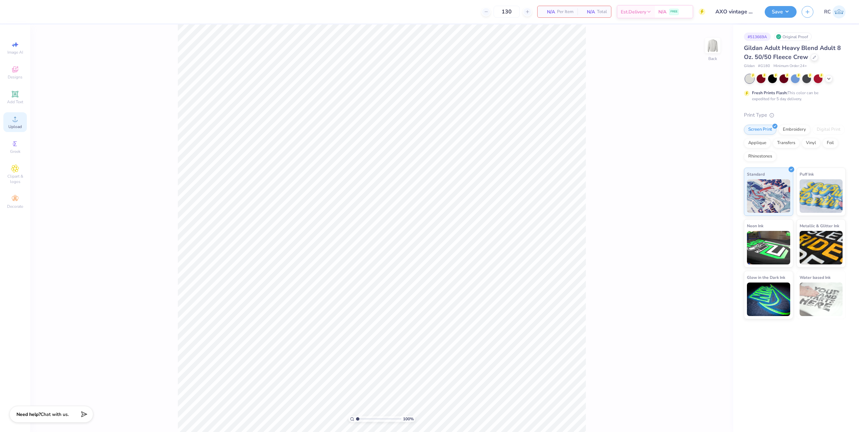
click at [13, 117] on icon at bounding box center [15, 119] width 8 height 8
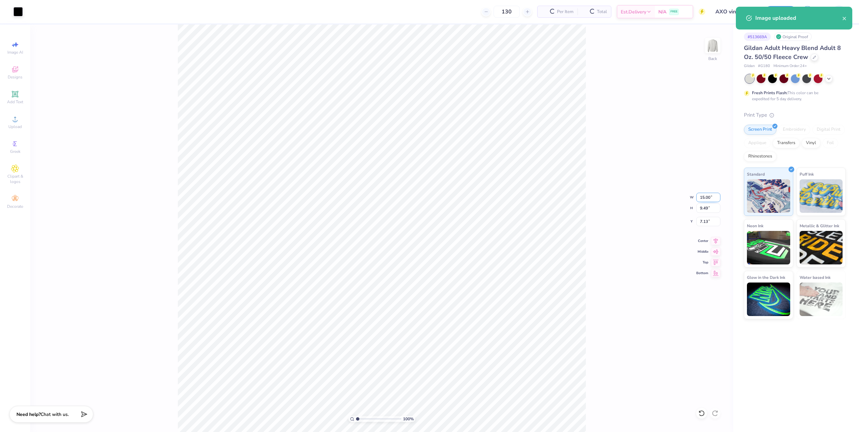
click at [708, 200] on input "15.00" at bounding box center [708, 197] width 24 height 9
type input "12.00"
type input "7.59"
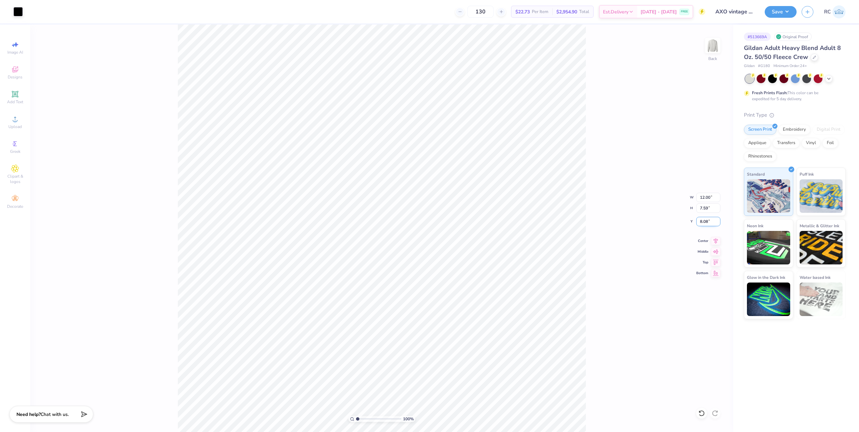
click at [705, 222] on input "8.08" at bounding box center [708, 221] width 24 height 9
type input "3.00"
click at [777, 15] on button "Save" at bounding box center [780, 11] width 32 height 12
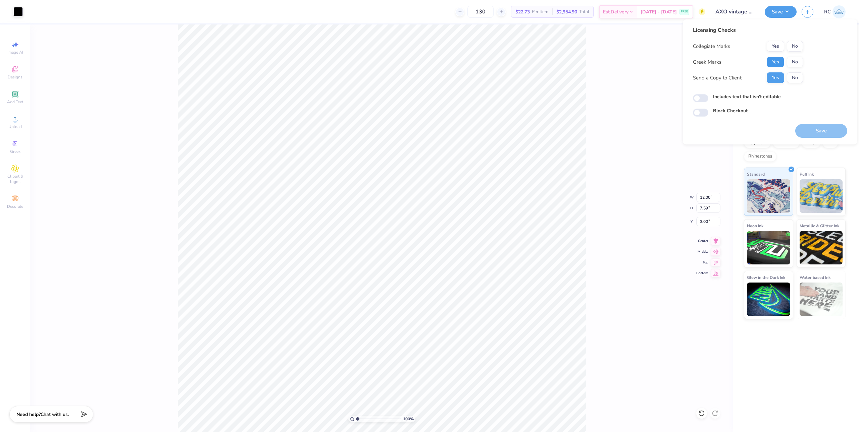
click at [774, 61] on button "Yes" at bounding box center [774, 62] width 17 height 11
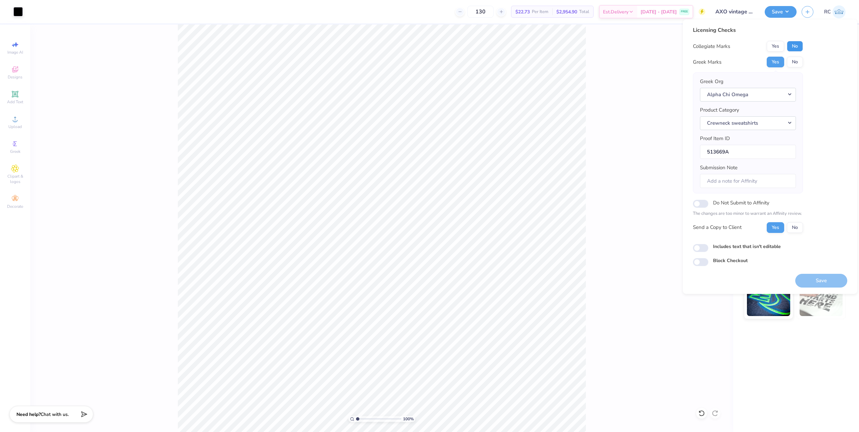
click at [797, 45] on button "No" at bounding box center [795, 46] width 16 height 11
click at [701, 248] on input "Includes text that isn't editable" at bounding box center [700, 248] width 15 height 8
checkbox input "true"
click at [813, 278] on button "Save" at bounding box center [821, 281] width 52 height 14
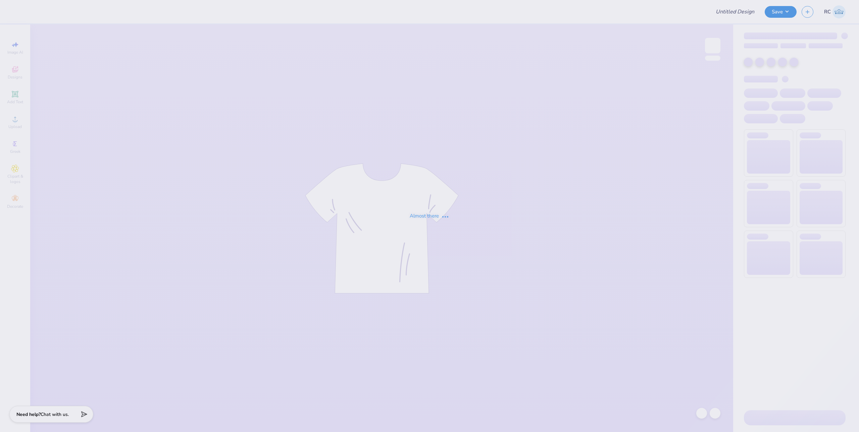
type input "KKG pickleball tank"
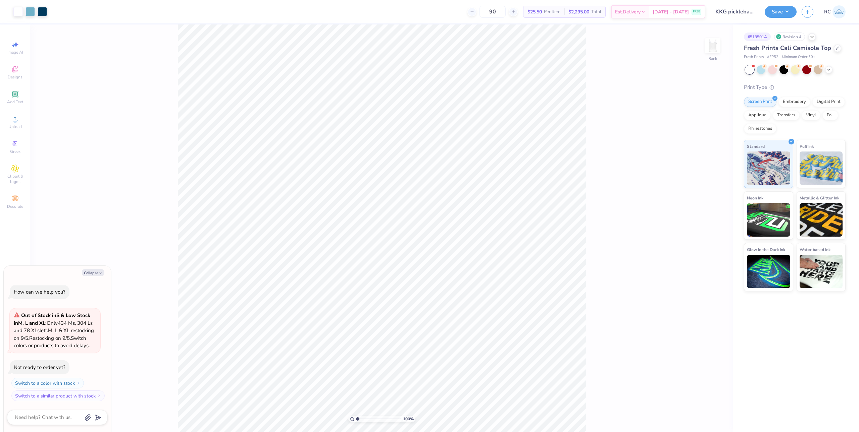
type textarea "x"
type input "4.05804149575103"
type textarea "x"
type input "4.05804149575103"
type textarea "x"
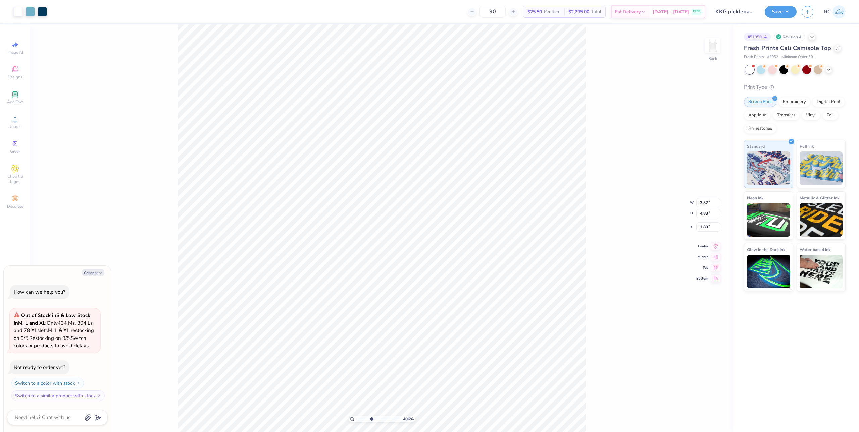
type input "4.05804149575103"
type textarea "x"
type input "2.17"
type input "4.05804149575103"
type textarea "x"
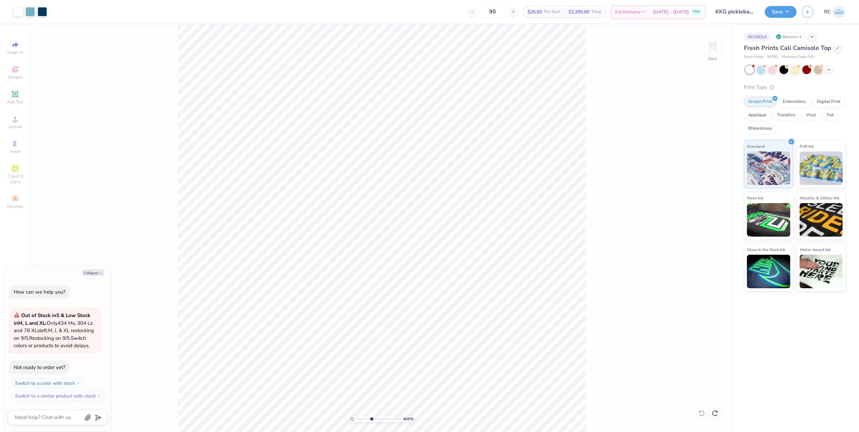
type input "4.05804149575103"
type textarea "x"
type input "4.05804149575103"
type textarea "x"
type input "4.05804149575103"
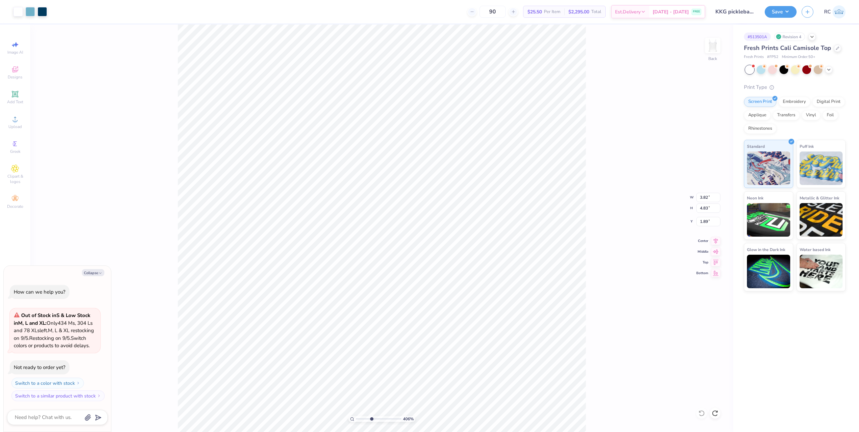
type textarea "x"
type input "4.05804149575103"
type textarea "x"
type input "10"
type textarea "x"
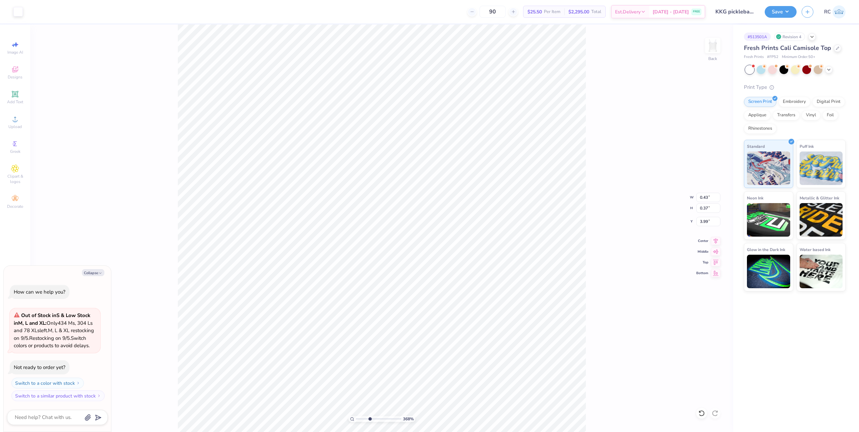
type input "3.67695424770964"
type textarea "x"
